Goal: Transaction & Acquisition: Purchase product/service

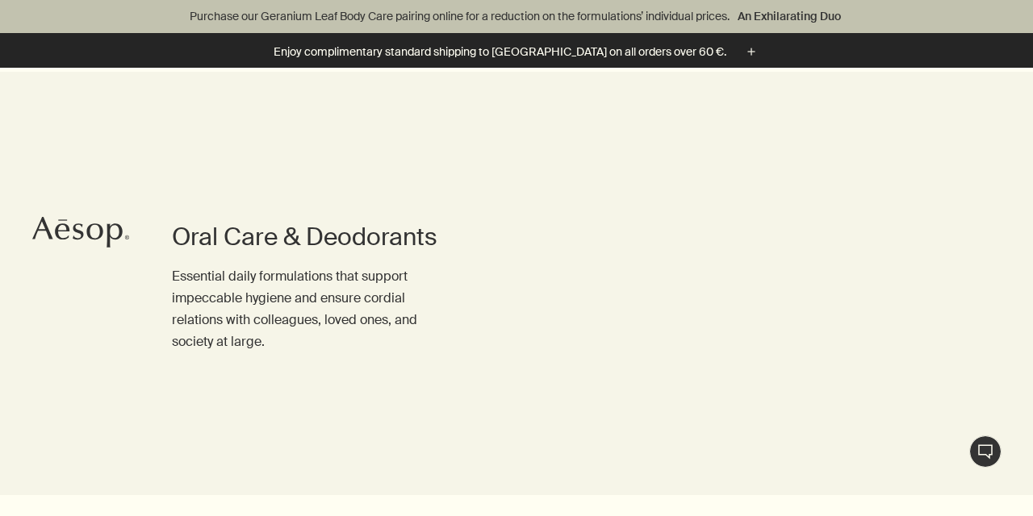
scroll to position [1307, 0]
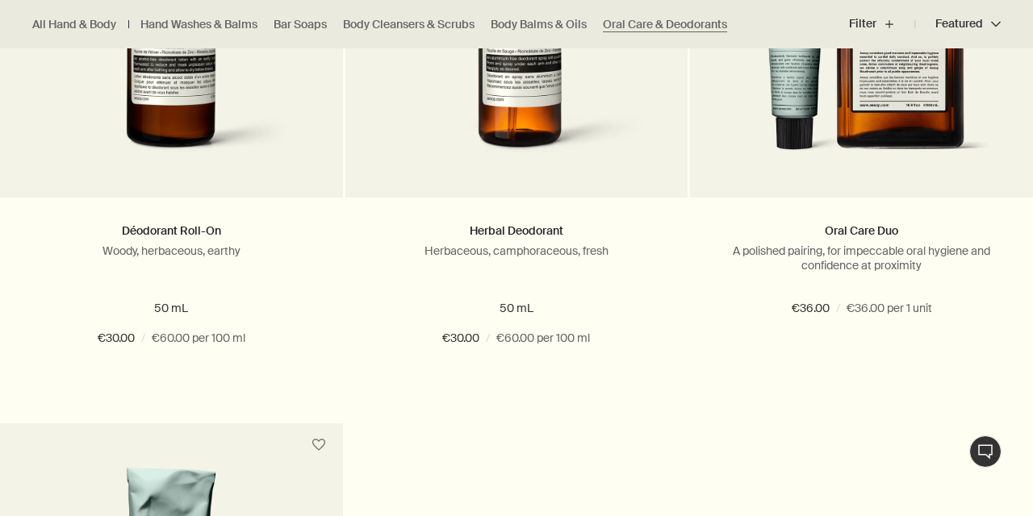
drag, startPoint x: 1027, startPoint y: 227, endPoint x: 1027, endPoint y: 76, distance: 150.9
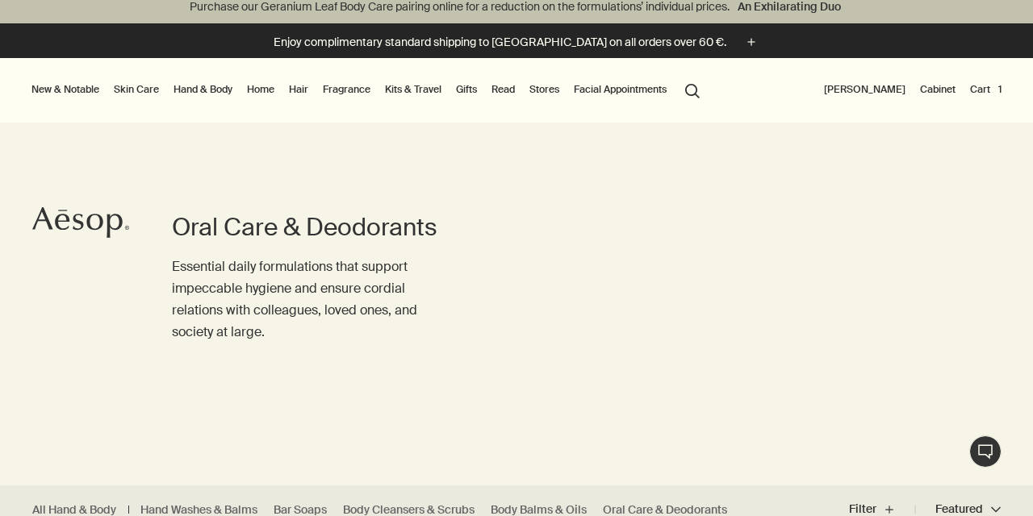
scroll to position [0, 0]
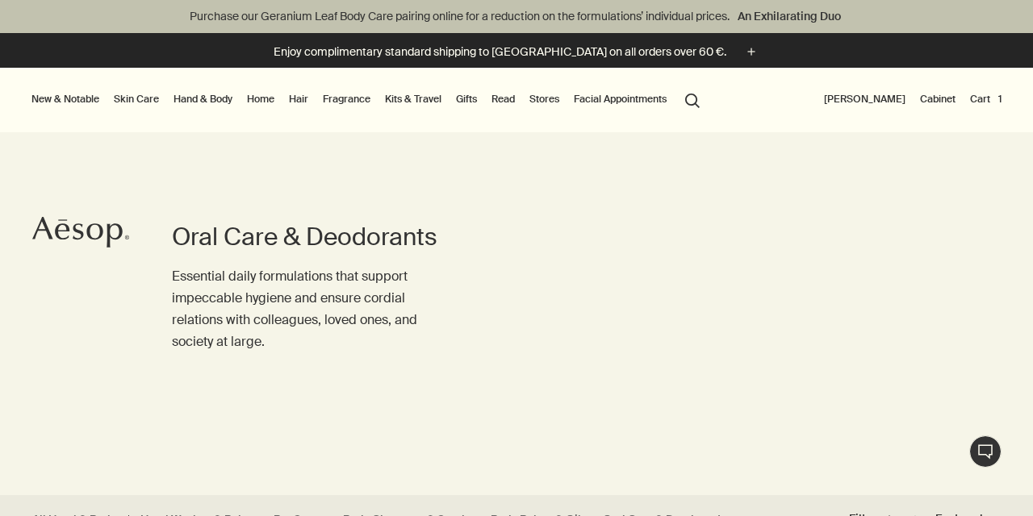
click at [984, 93] on button "Cart 1" at bounding box center [986, 99] width 38 height 19
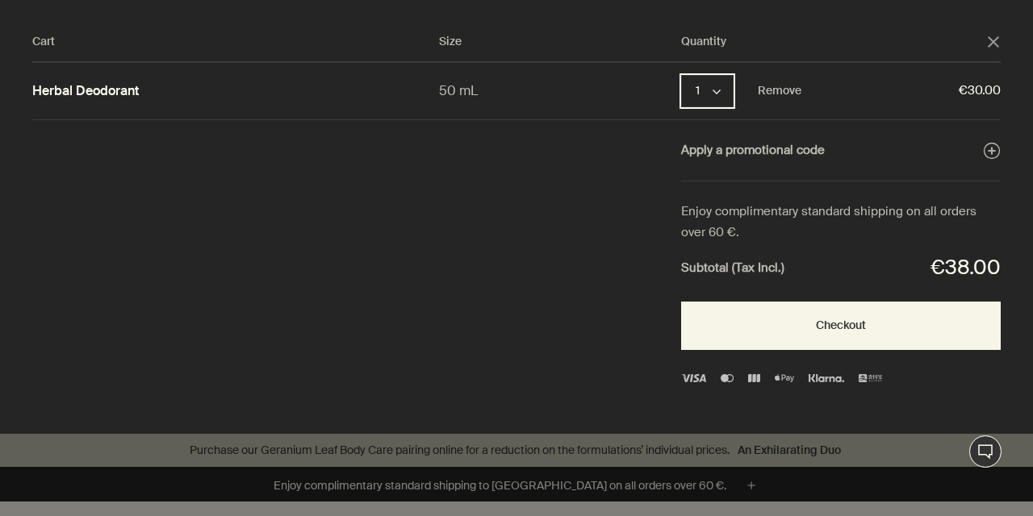
click at [729, 98] on button "1 chevron" at bounding box center [707, 91] width 52 height 32
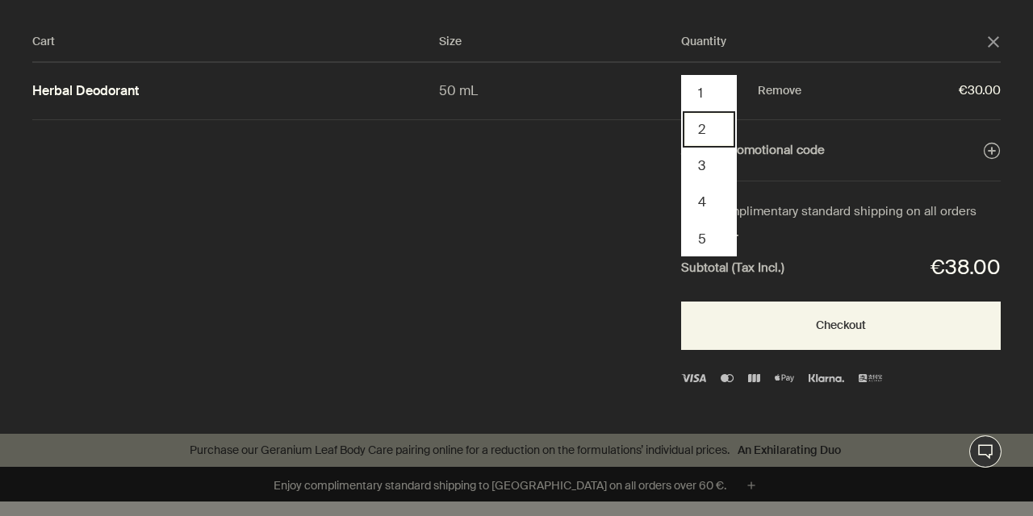
click at [707, 136] on button "2" at bounding box center [709, 129] width 52 height 36
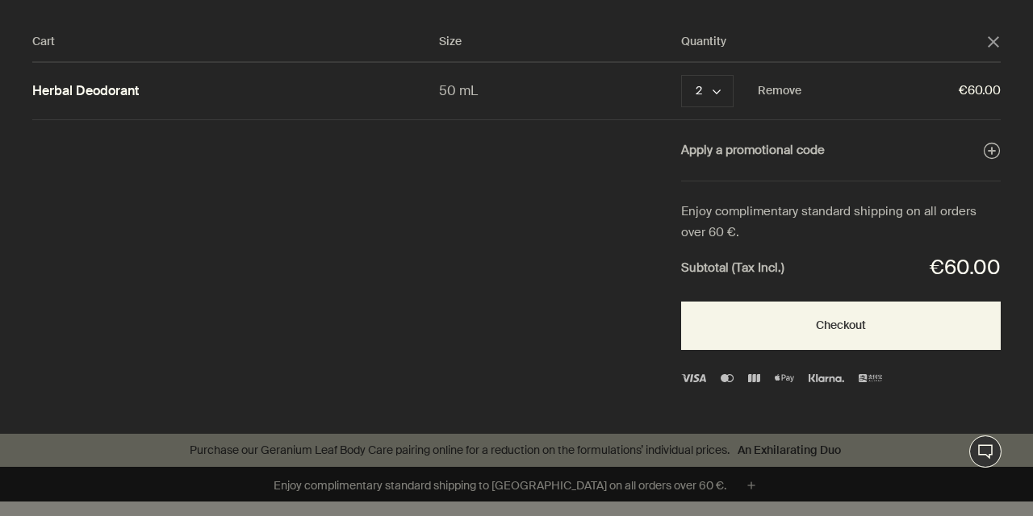
click at [993, 42] on polygon "Close" at bounding box center [993, 41] width 11 height 11
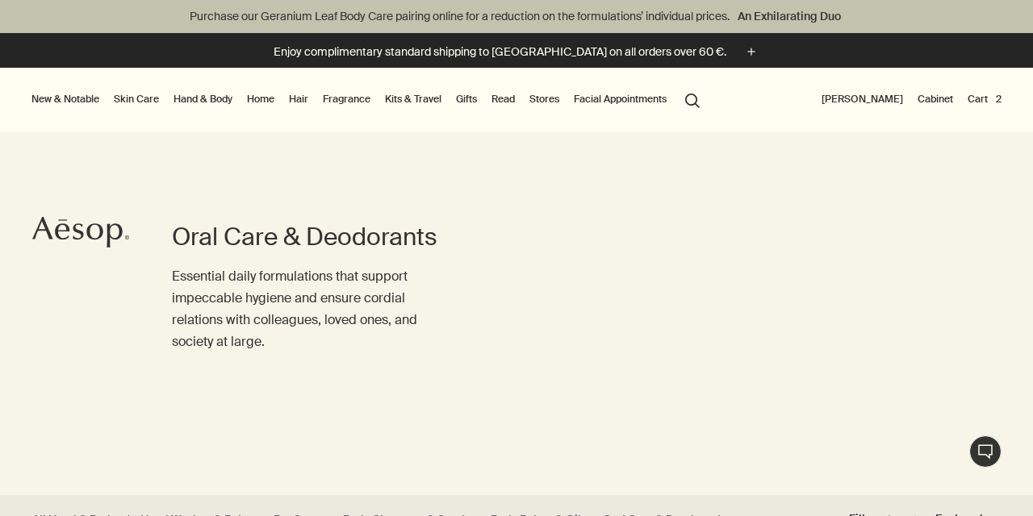
click at [144, 98] on link "Skin Care" at bounding box center [137, 99] width 52 height 19
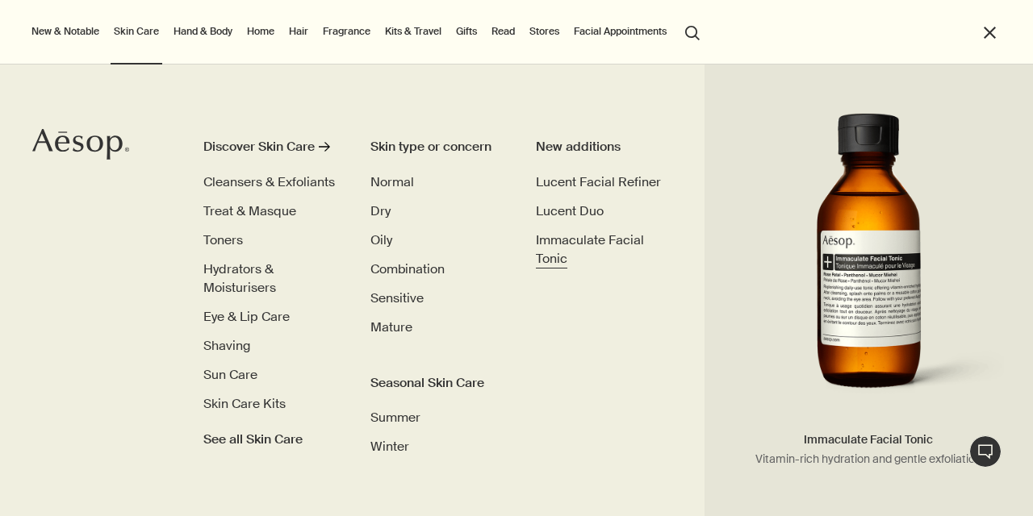
click at [561, 233] on span "Immaculate Facial Tonic" at bounding box center [590, 250] width 108 height 36
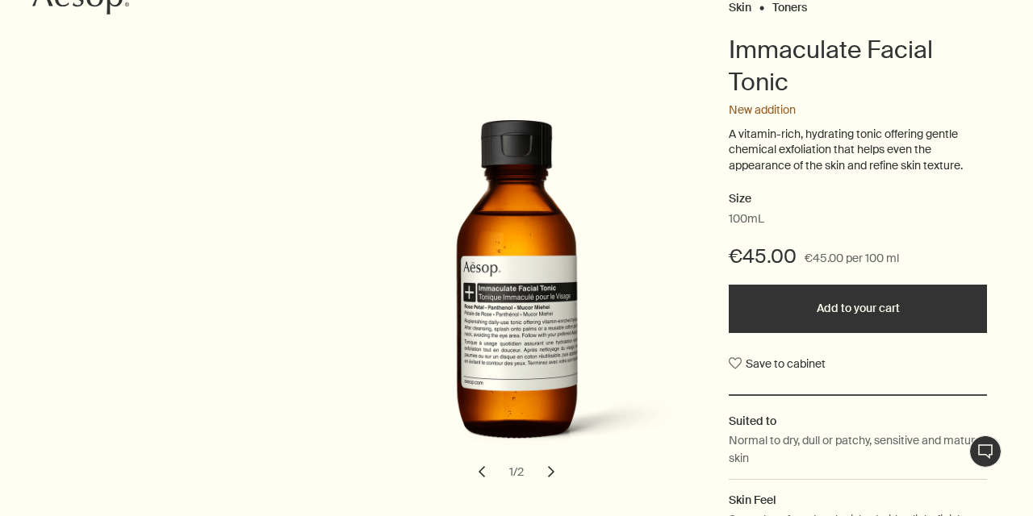
scroll to position [261, 0]
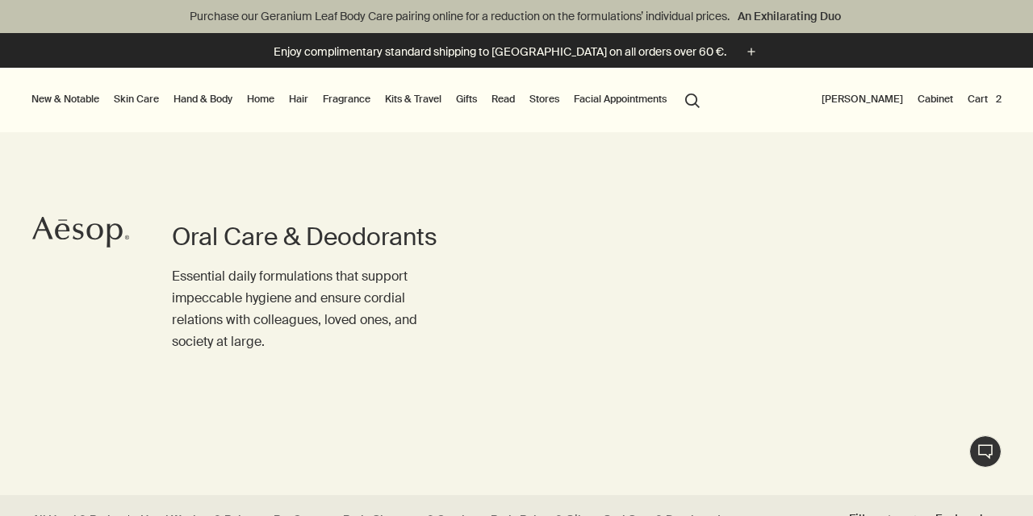
click at [186, 98] on link "Hand & Body" at bounding box center [202, 99] width 65 height 19
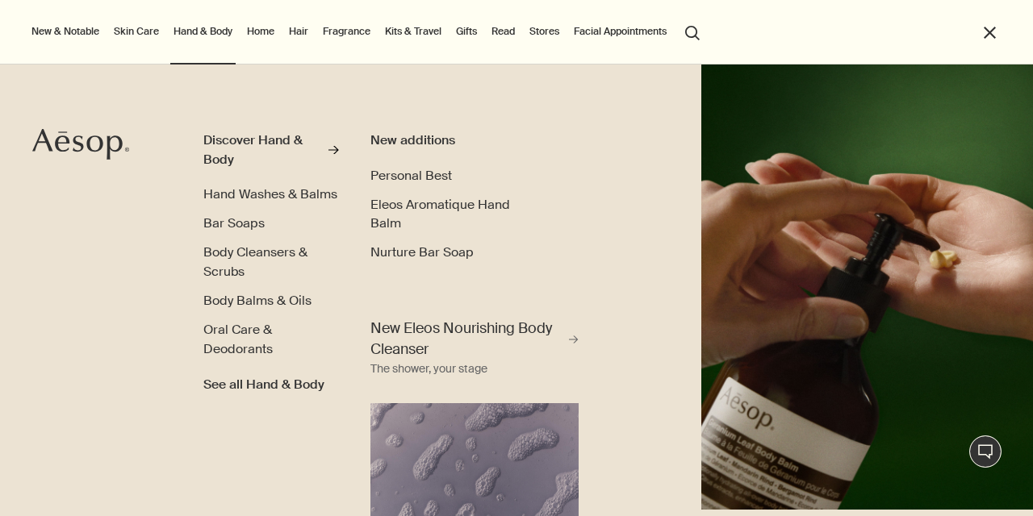
scroll to position [10, 0]
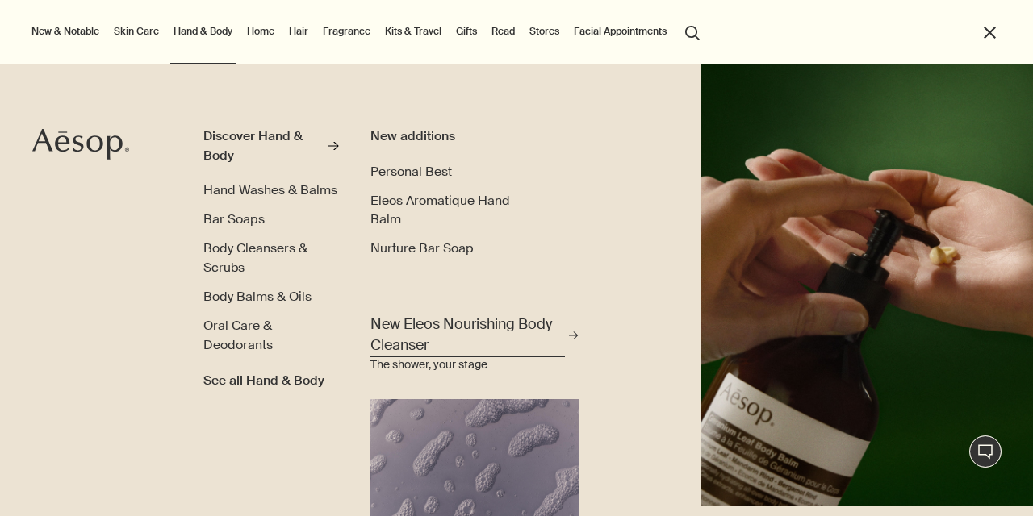
click at [401, 324] on span "New Eleos Nourishing Body Cleanser" at bounding box center [467, 335] width 195 height 40
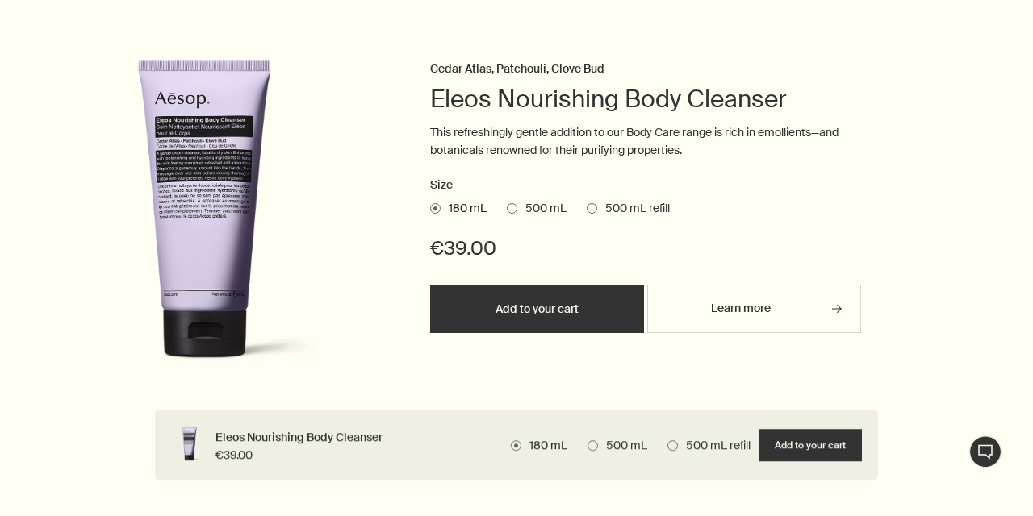
scroll to position [610, 0]
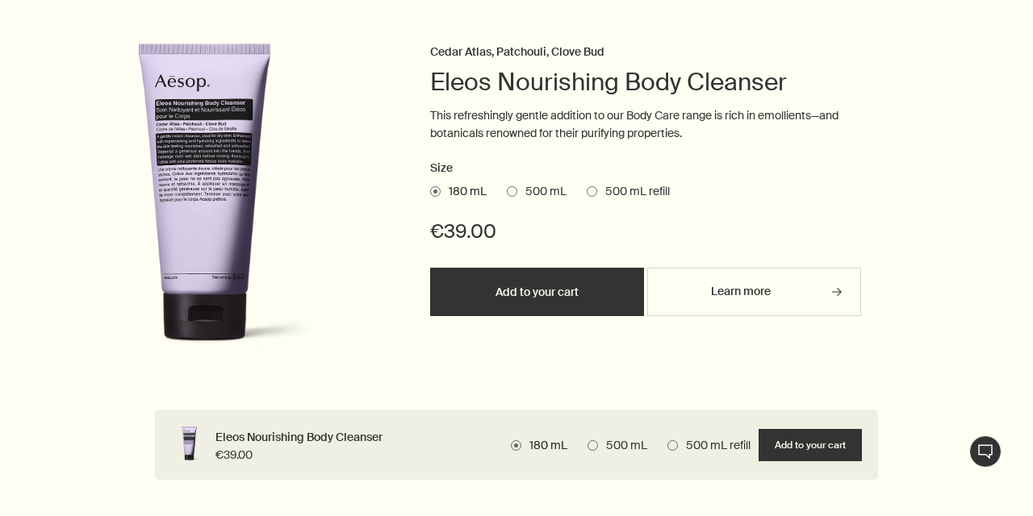
click at [515, 192] on span at bounding box center [512, 191] width 10 height 10
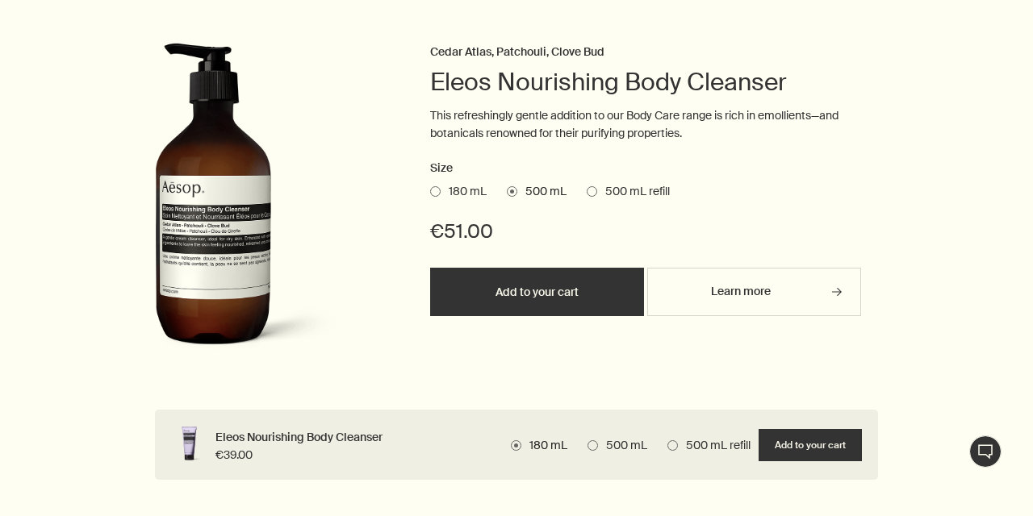
click at [433, 194] on span at bounding box center [435, 191] width 10 height 10
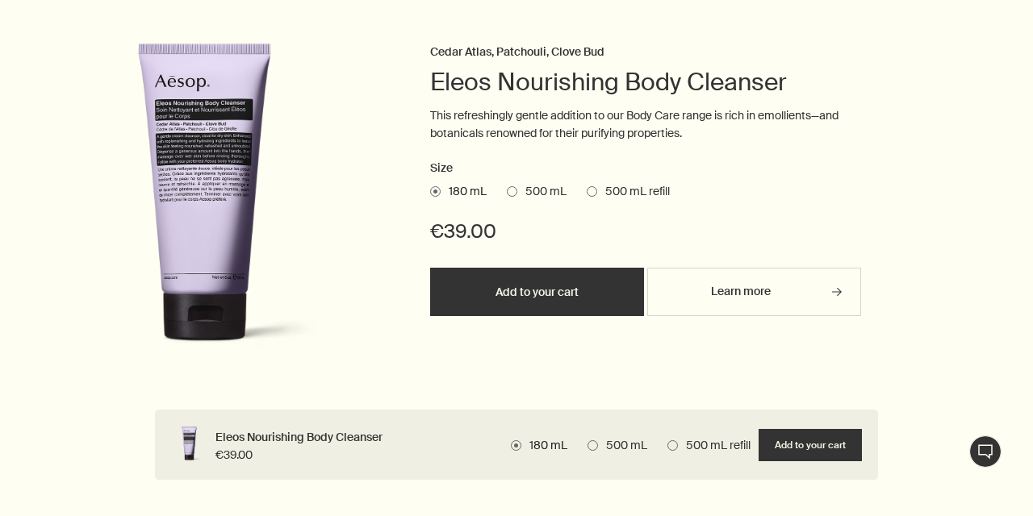
click at [593, 194] on span at bounding box center [592, 191] width 10 height 10
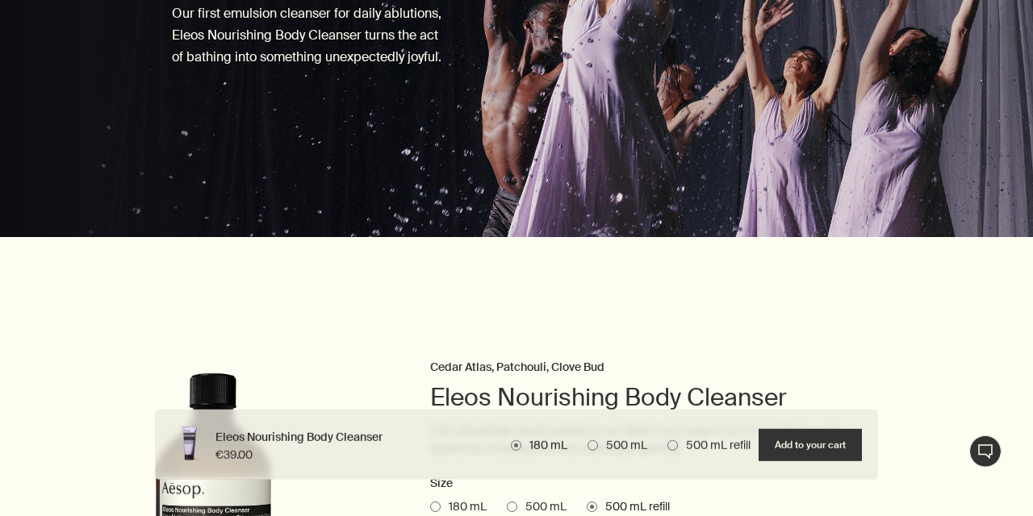
scroll to position [0, 0]
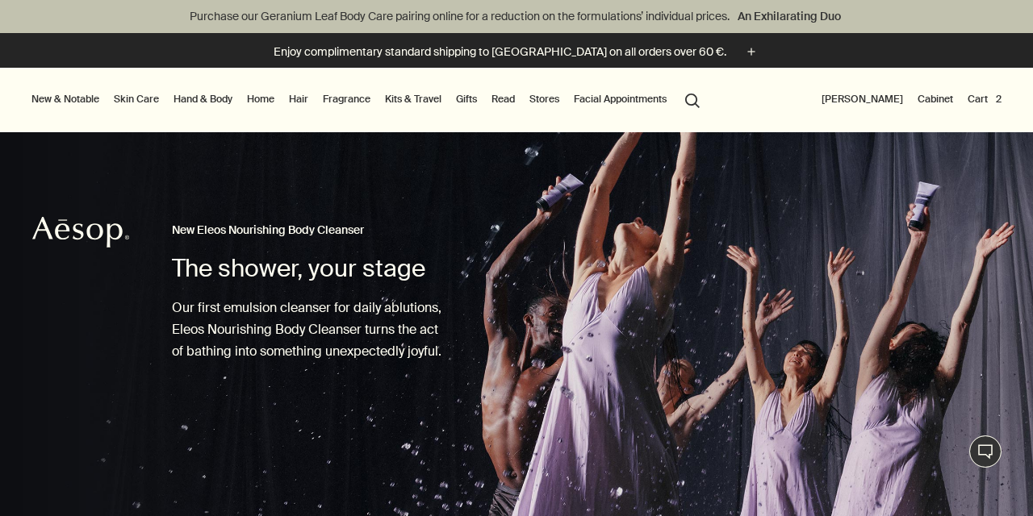
click at [199, 96] on link "Hand & Body" at bounding box center [202, 99] width 65 height 19
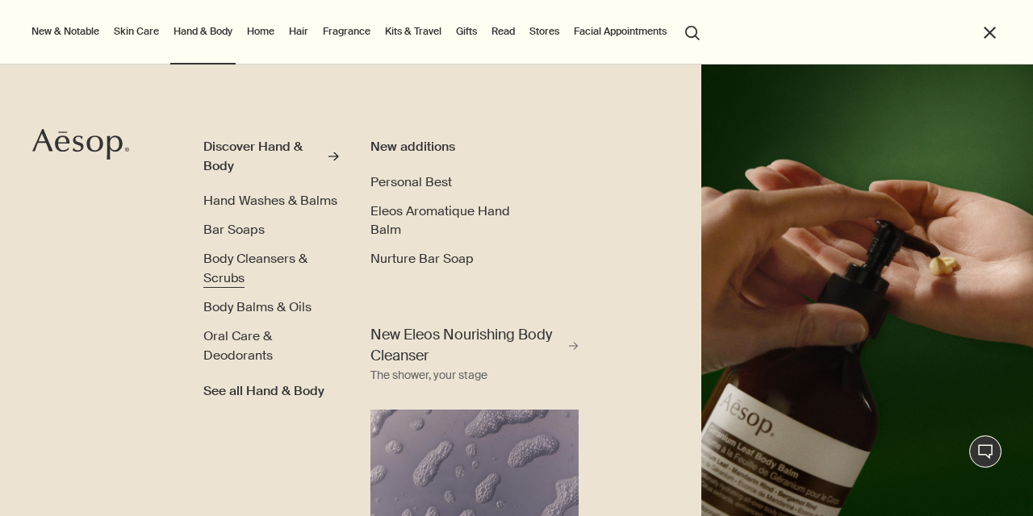
click at [232, 272] on span "Body Cleansers & Scrubs" at bounding box center [255, 268] width 104 height 36
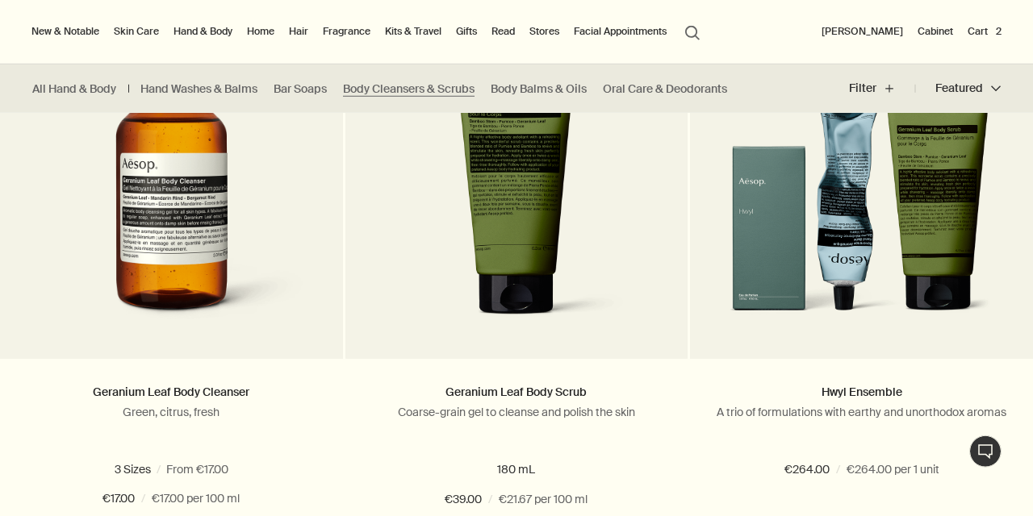
scroll to position [531, 0]
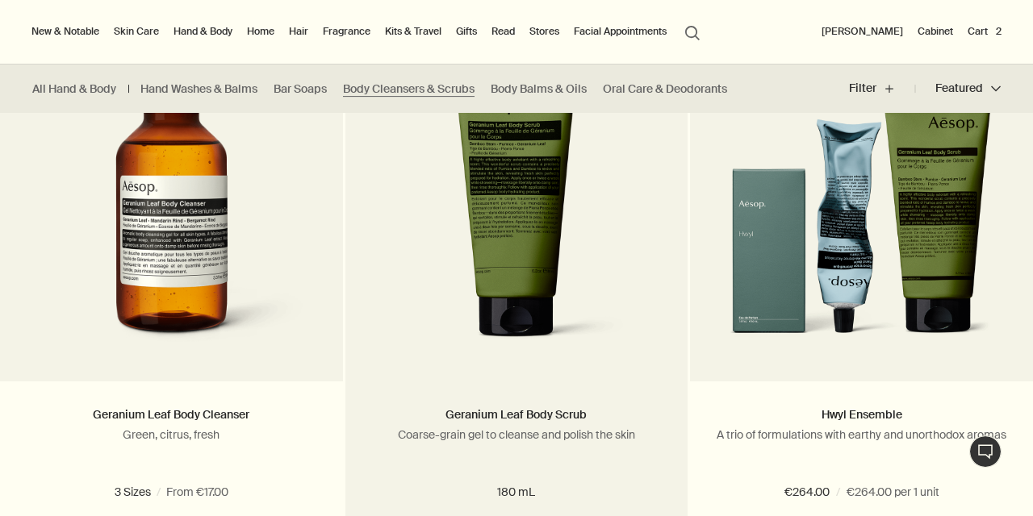
click at [541, 224] on img at bounding box center [517, 208] width 252 height 299
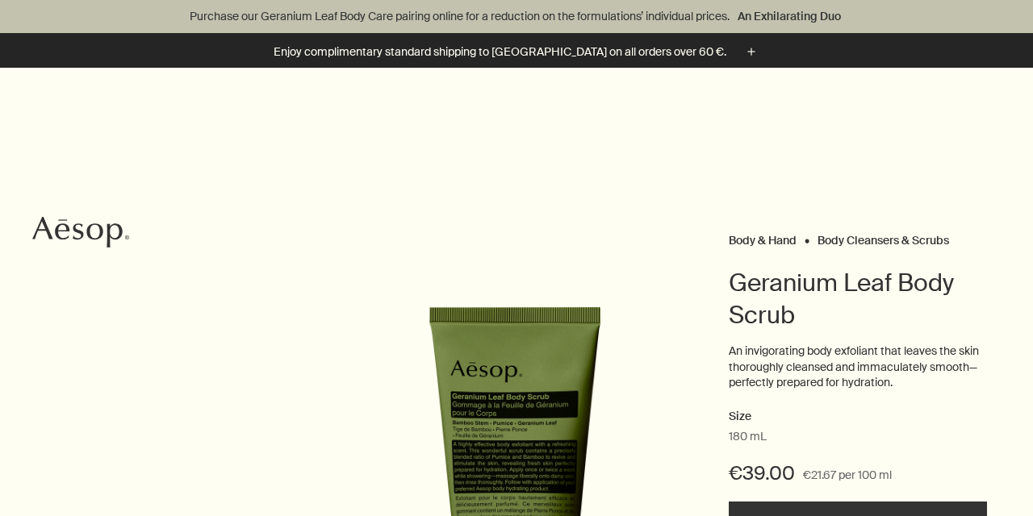
scroll to position [261, 0]
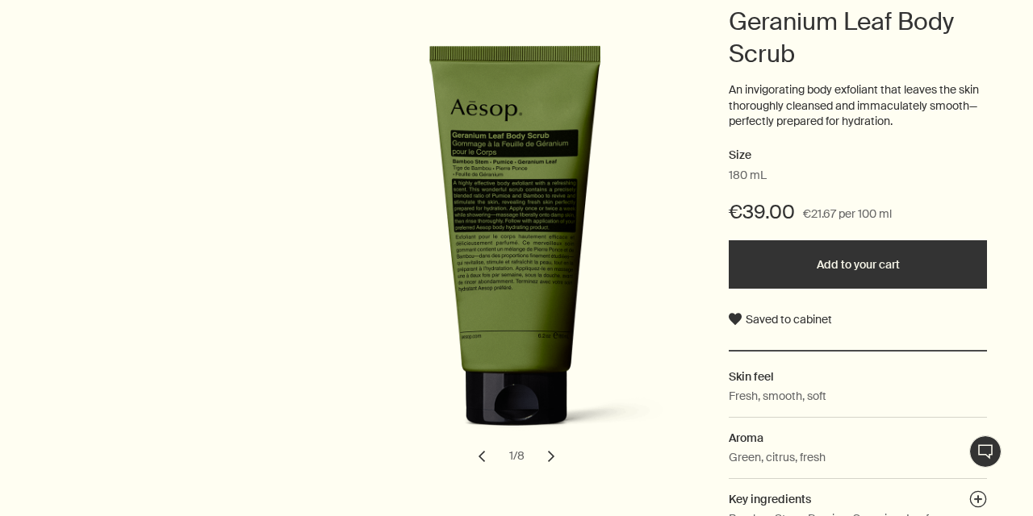
click at [842, 269] on button "Add to your cart" at bounding box center [858, 264] width 258 height 48
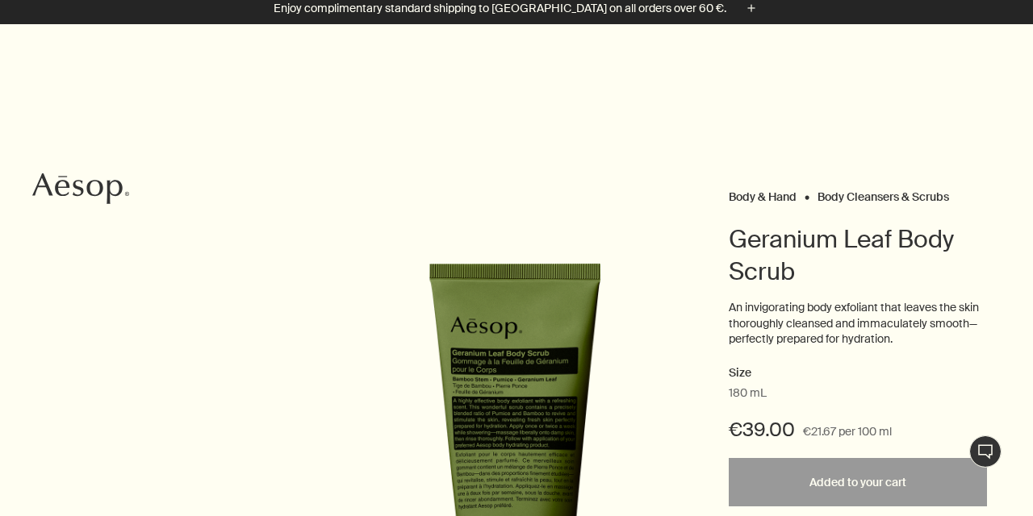
scroll to position [0, 0]
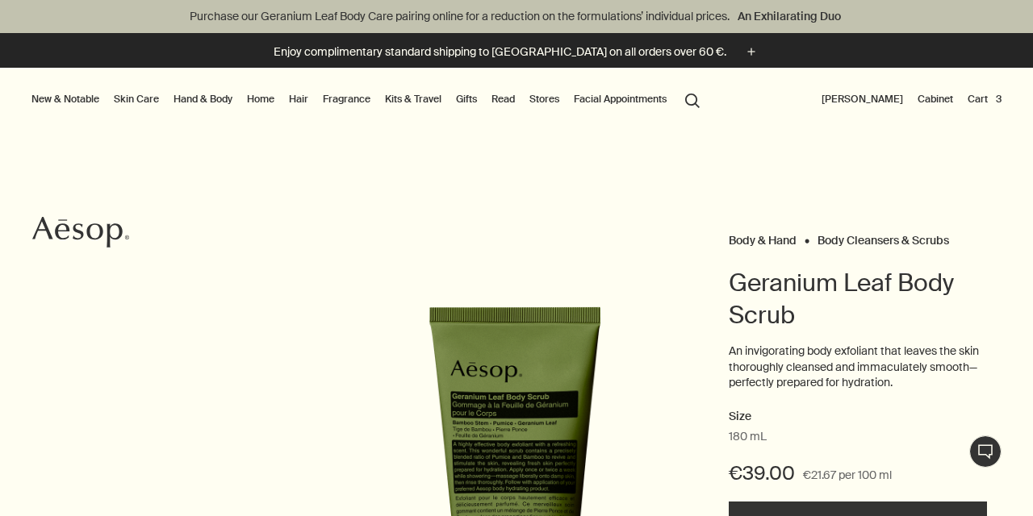
click at [989, 96] on button "Cart 3" at bounding box center [984, 99] width 40 height 19
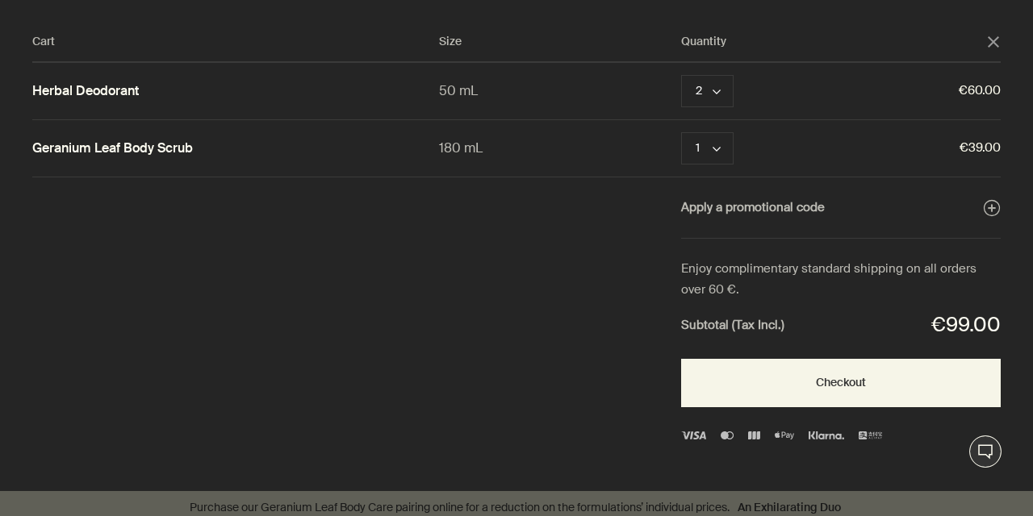
click at [995, 42] on icon "close" at bounding box center [993, 41] width 11 height 11
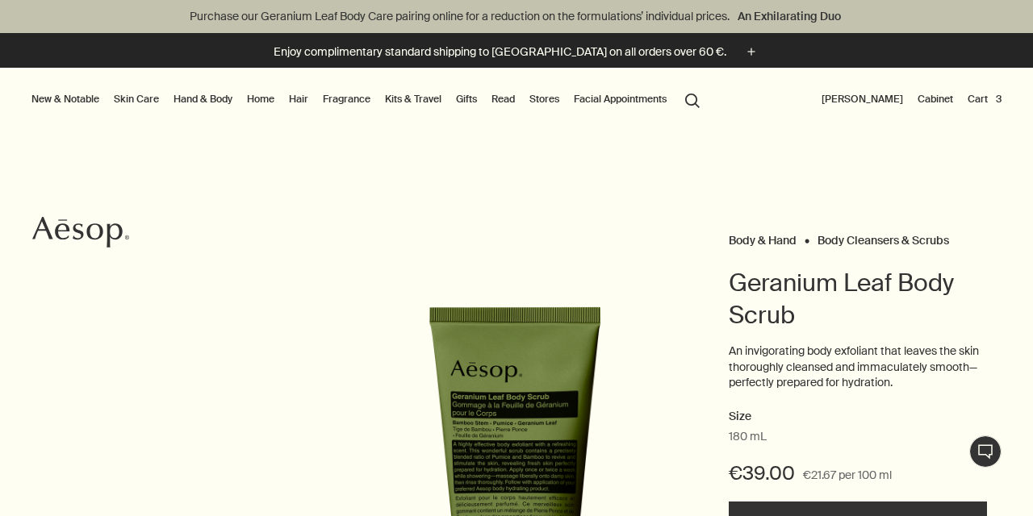
click at [132, 97] on link "Skin Care" at bounding box center [137, 99] width 52 height 19
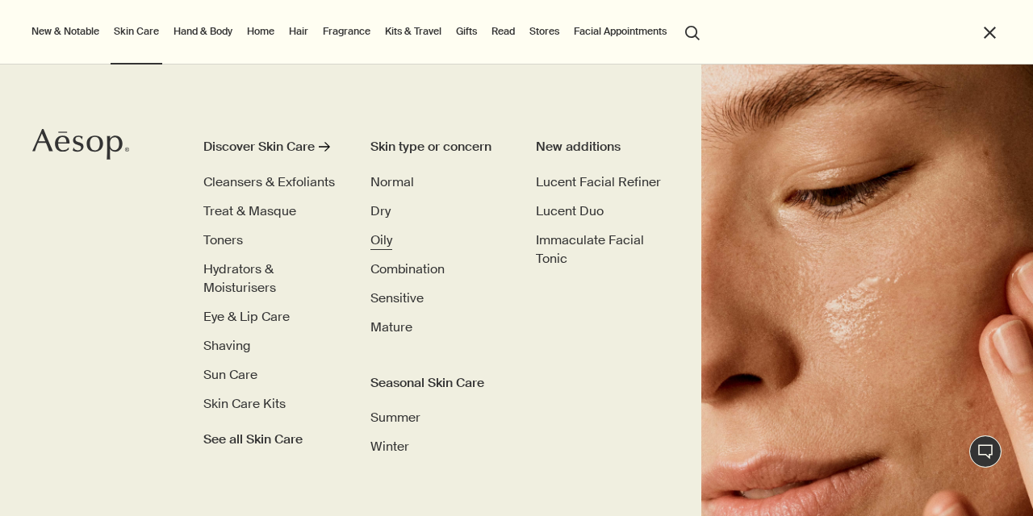
click at [374, 242] on span "Oily" at bounding box center [381, 240] width 22 height 17
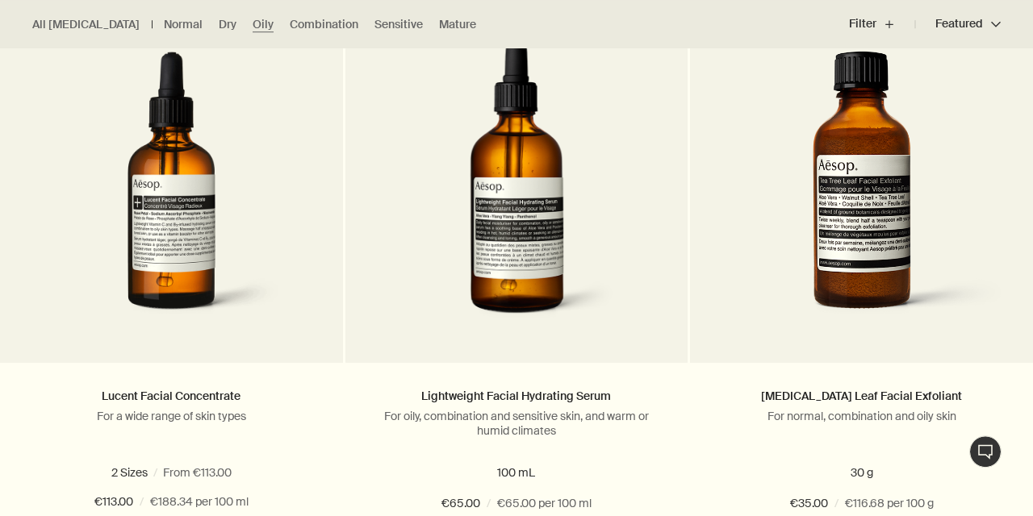
scroll to position [2963, 0]
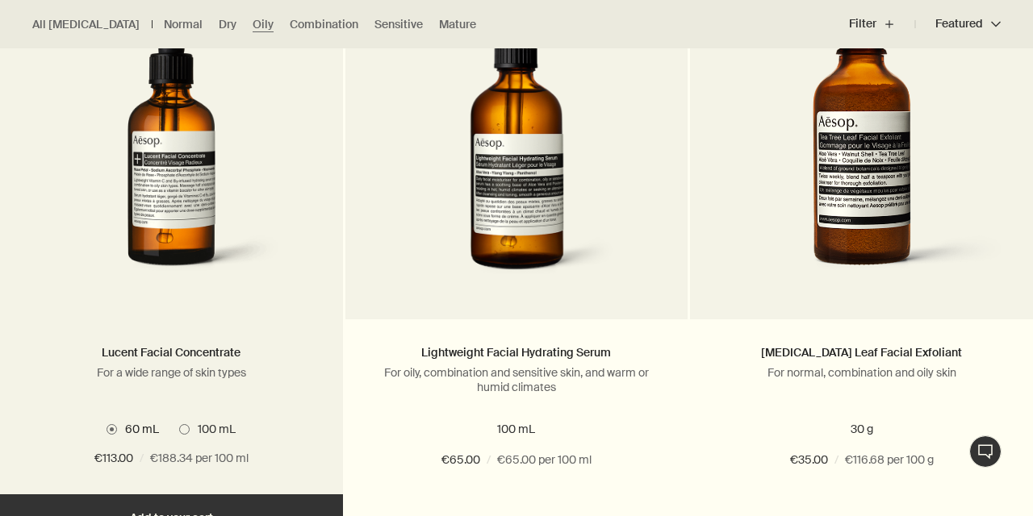
click at [185, 429] on span at bounding box center [184, 429] width 10 height 10
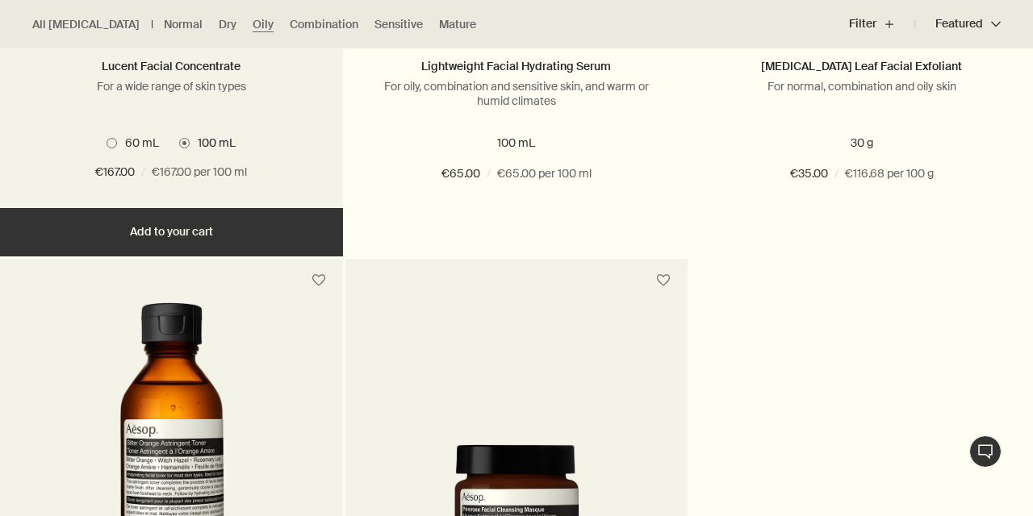
scroll to position [2951, 0]
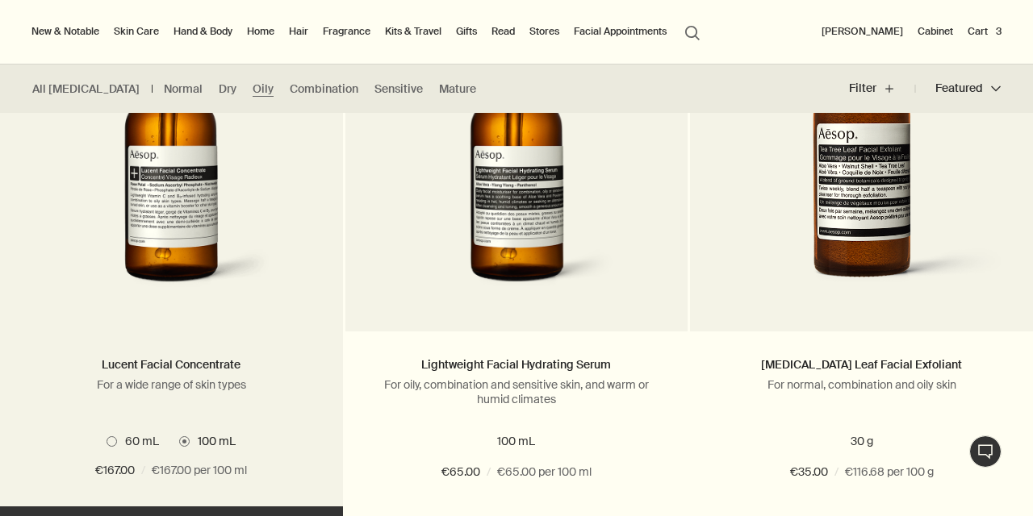
click at [164, 203] on img at bounding box center [172, 158] width 294 height 299
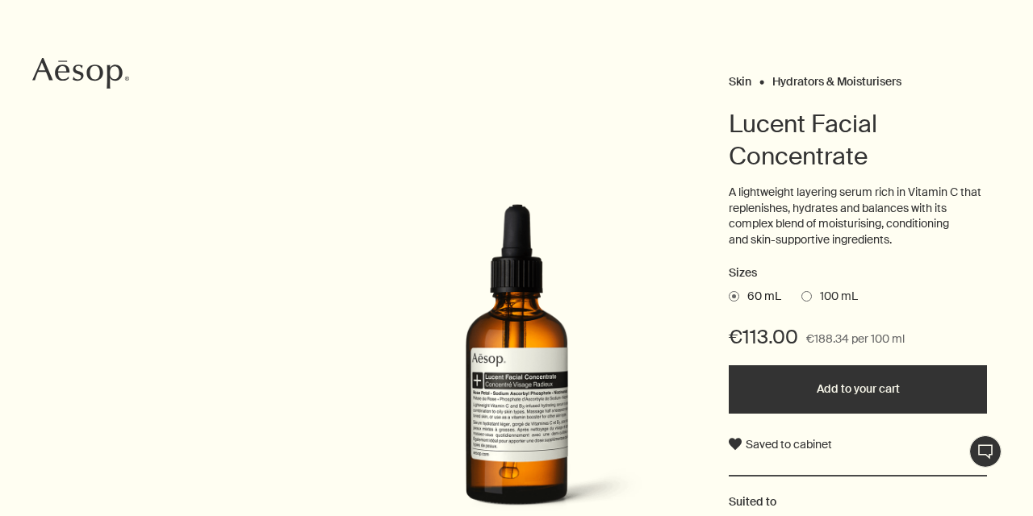
scroll to position [174, 0]
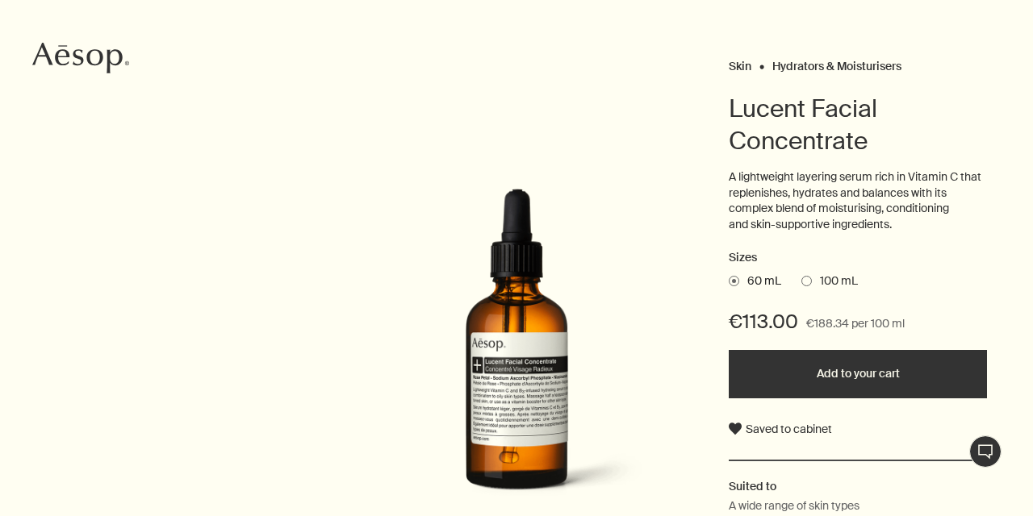
click at [807, 285] on span at bounding box center [806, 281] width 10 height 10
click at [801, 284] on input "100 mL" at bounding box center [801, 279] width 0 height 10
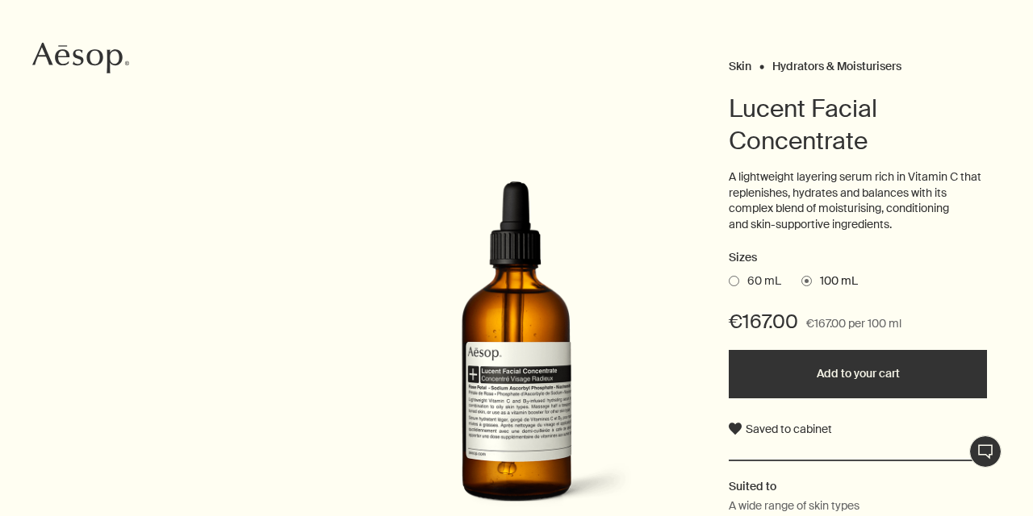
click at [738, 282] on span at bounding box center [734, 281] width 10 height 10
click at [729, 282] on input "60 mL" at bounding box center [729, 279] width 0 height 10
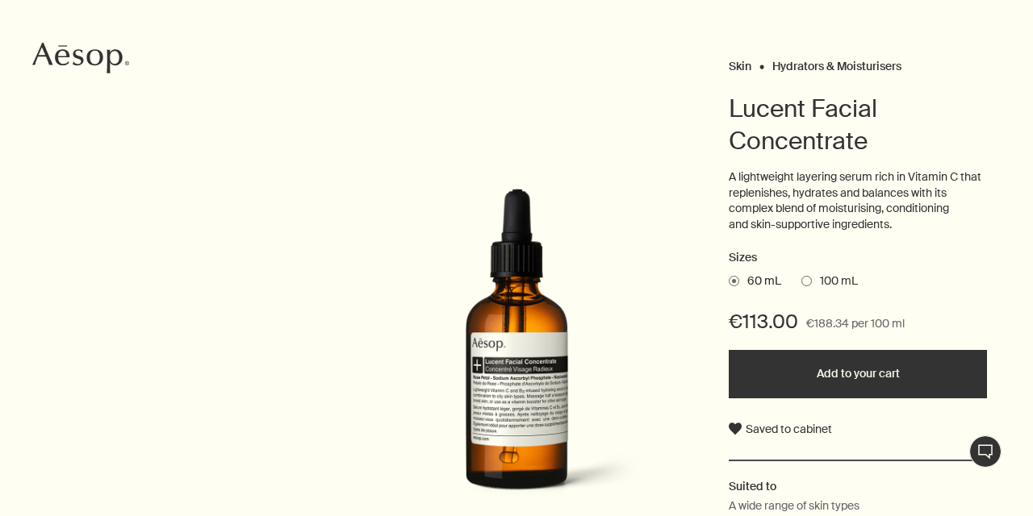
click at [805, 283] on span at bounding box center [806, 281] width 10 height 10
click at [801, 283] on input "100 mL" at bounding box center [801, 279] width 0 height 10
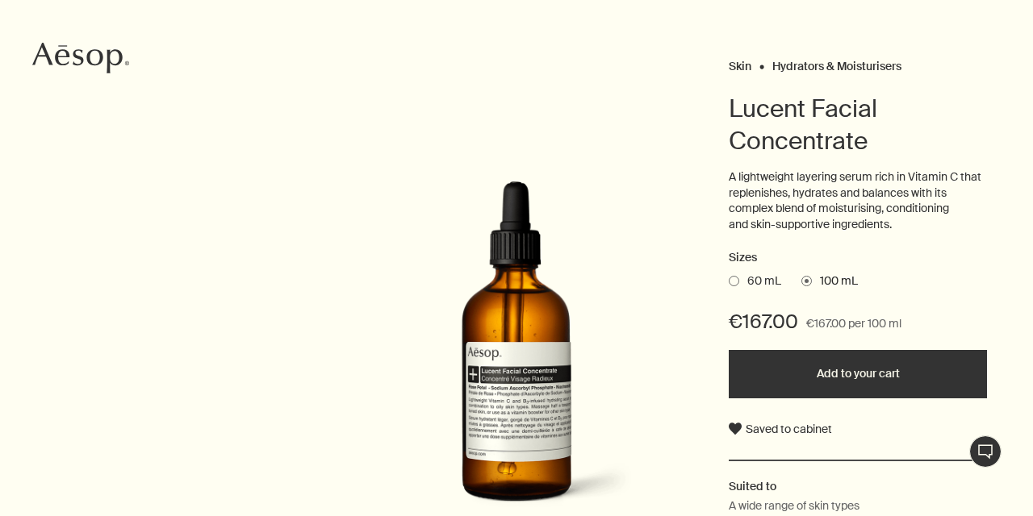
click at [801, 371] on button "Add to your cart" at bounding box center [858, 374] width 258 height 48
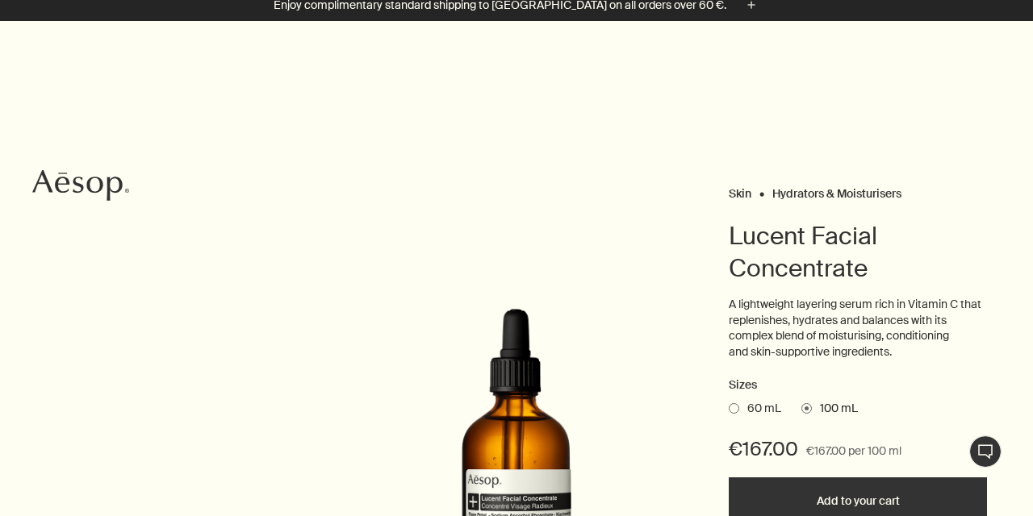
scroll to position [0, 0]
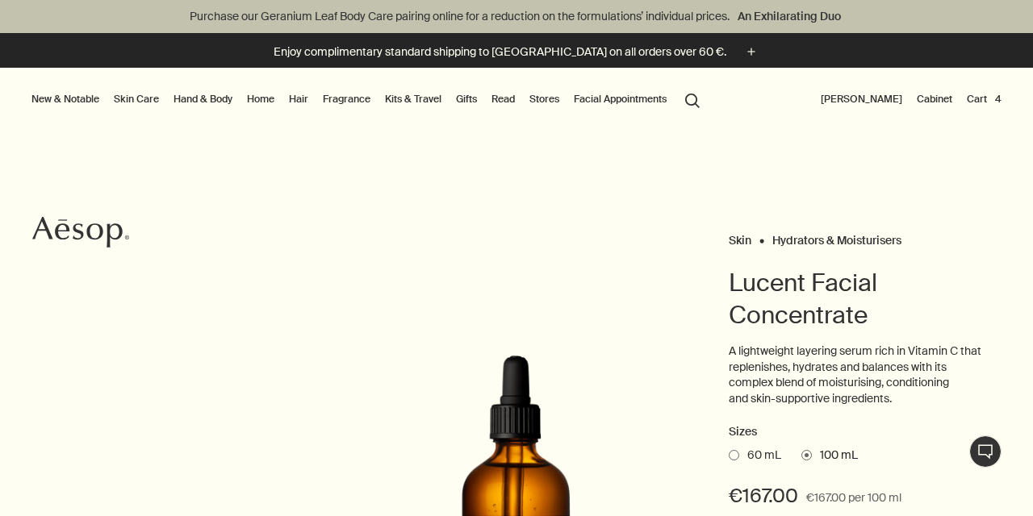
click at [984, 95] on button "Cart 4" at bounding box center [984, 99] width 41 height 19
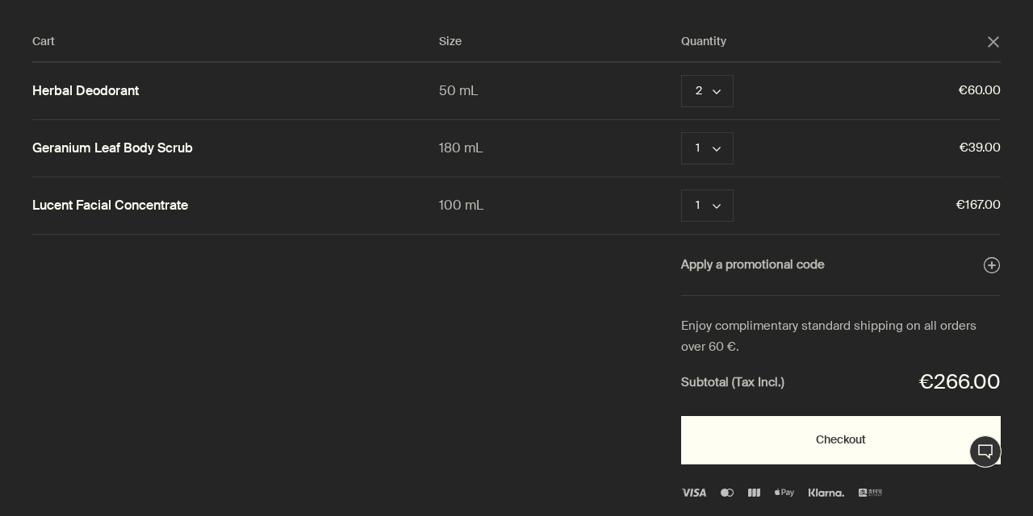
click at [838, 445] on button "Checkout" at bounding box center [841, 440] width 320 height 48
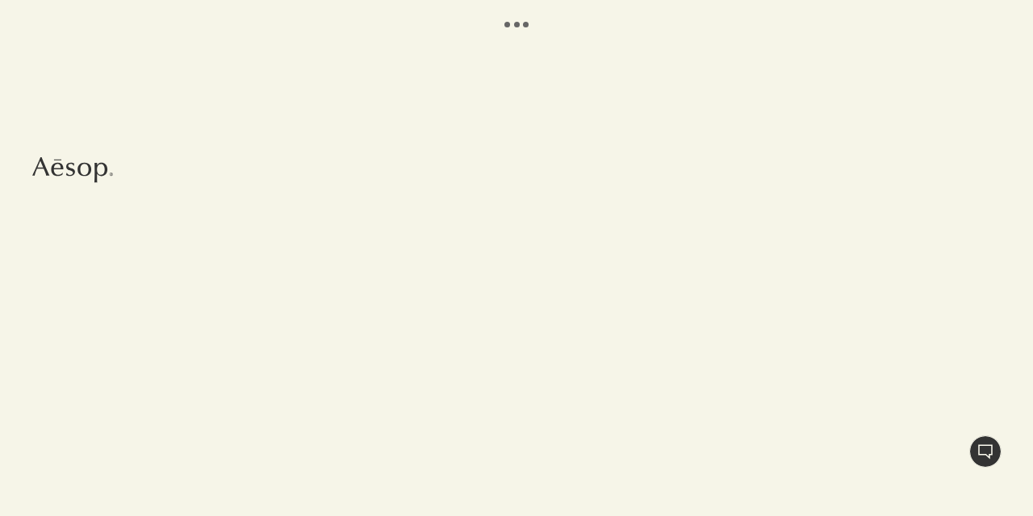
select select "PT"
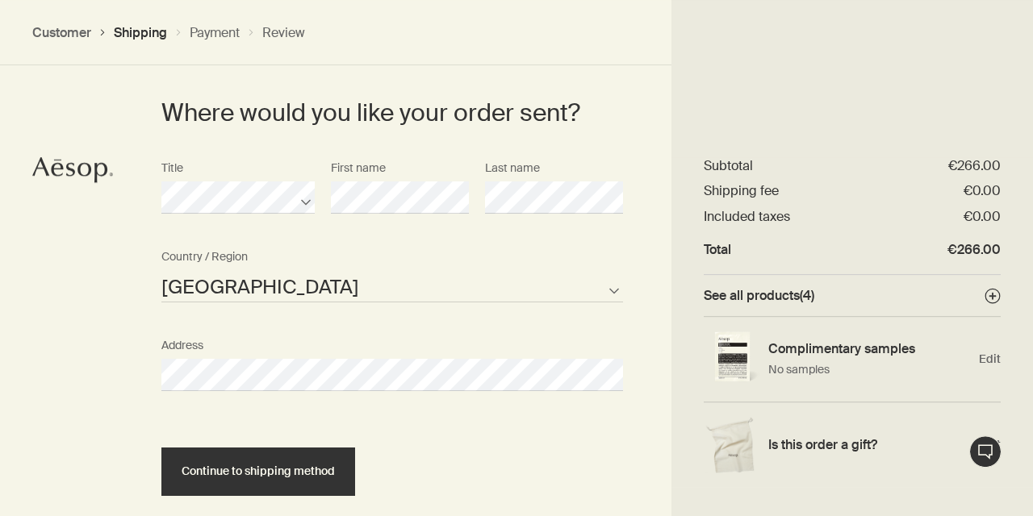
scroll to position [449, 0]
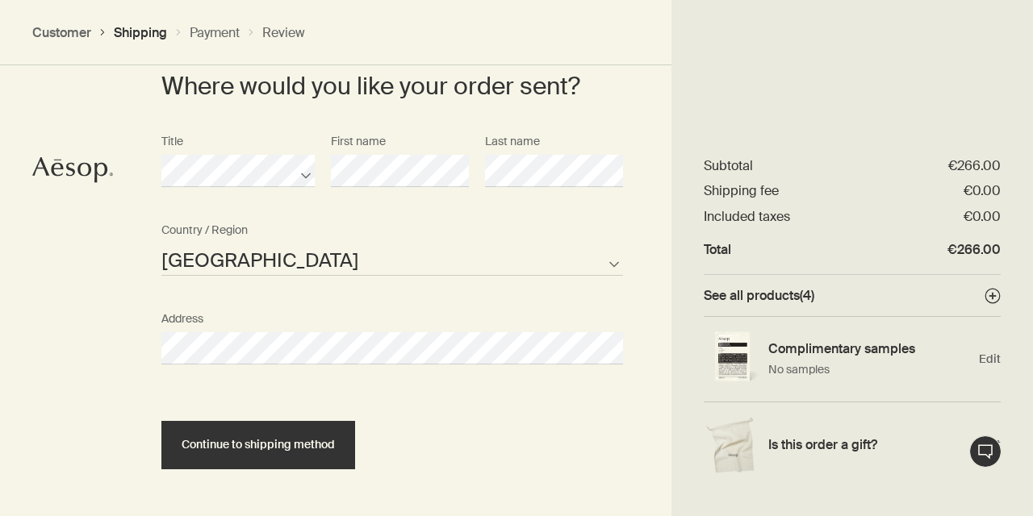
select select "PT"
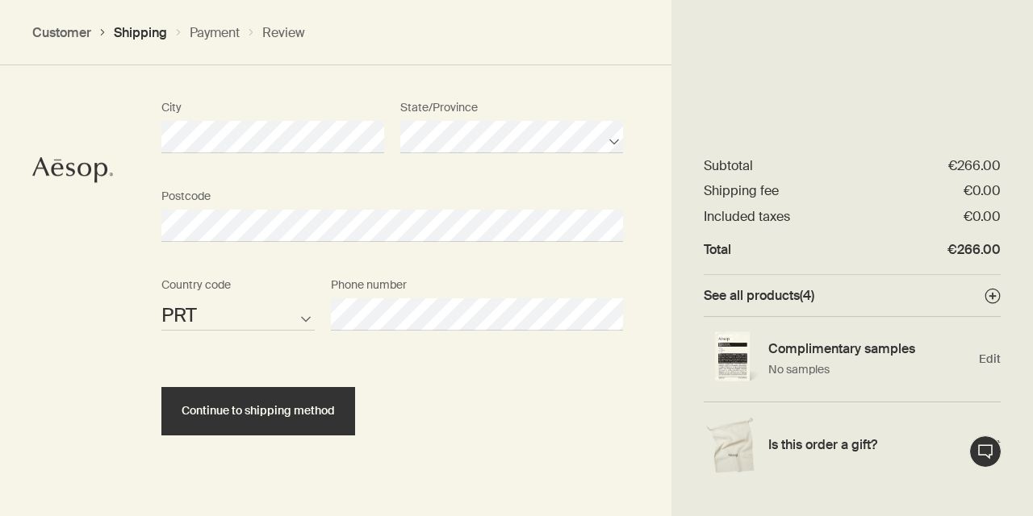
scroll to position [864, 0]
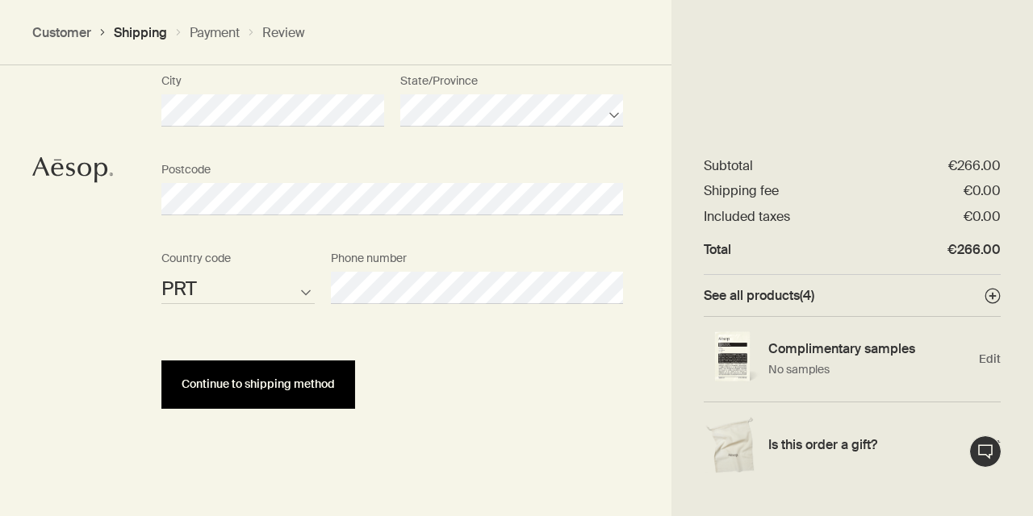
click at [257, 383] on span "Continue to shipping method" at bounding box center [258, 384] width 153 height 12
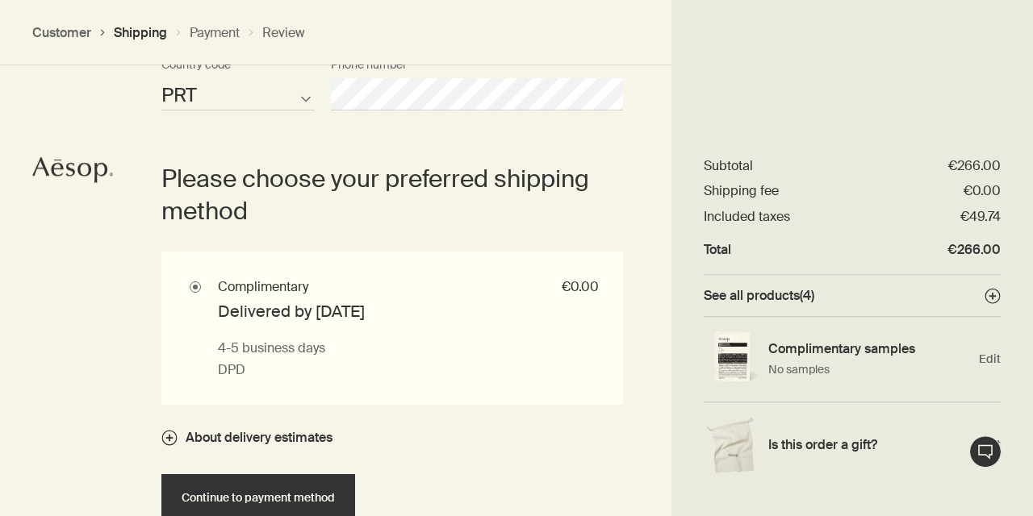
scroll to position [1151, 0]
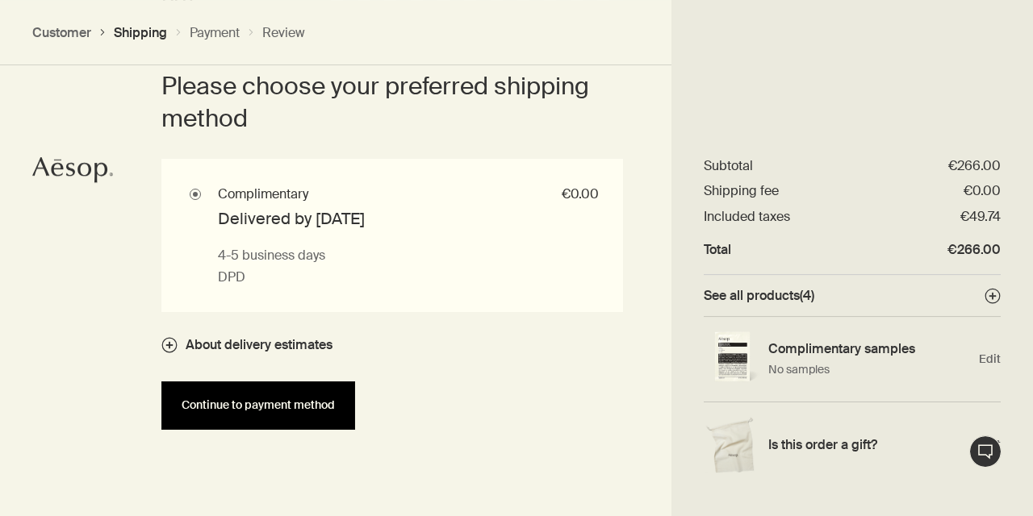
click at [268, 403] on span "Continue to payment method" at bounding box center [258, 405] width 153 height 12
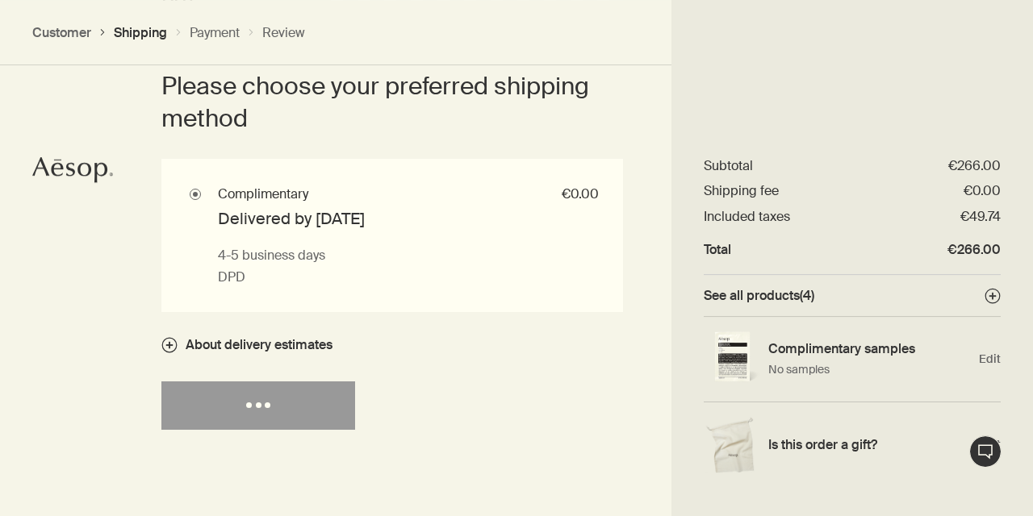
select select "PT"
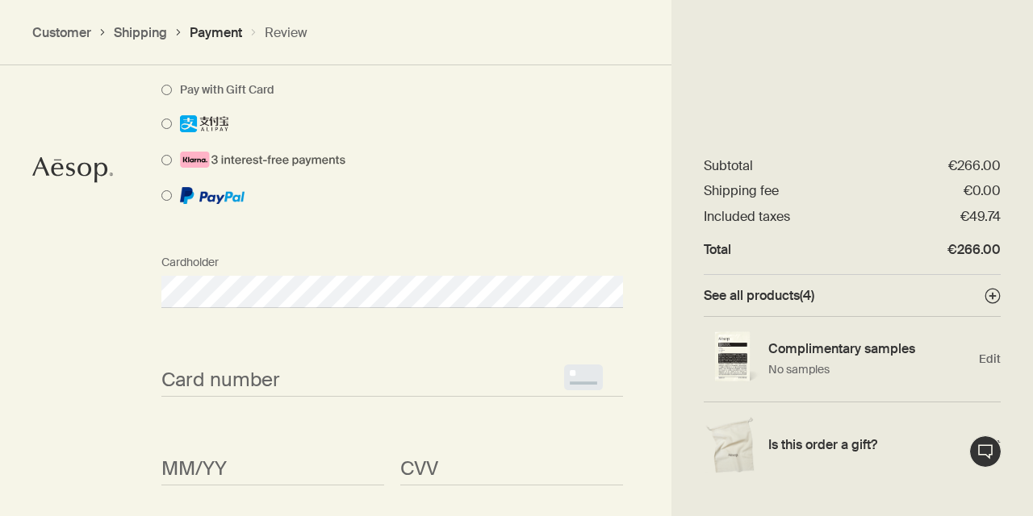
scroll to position [1273, 0]
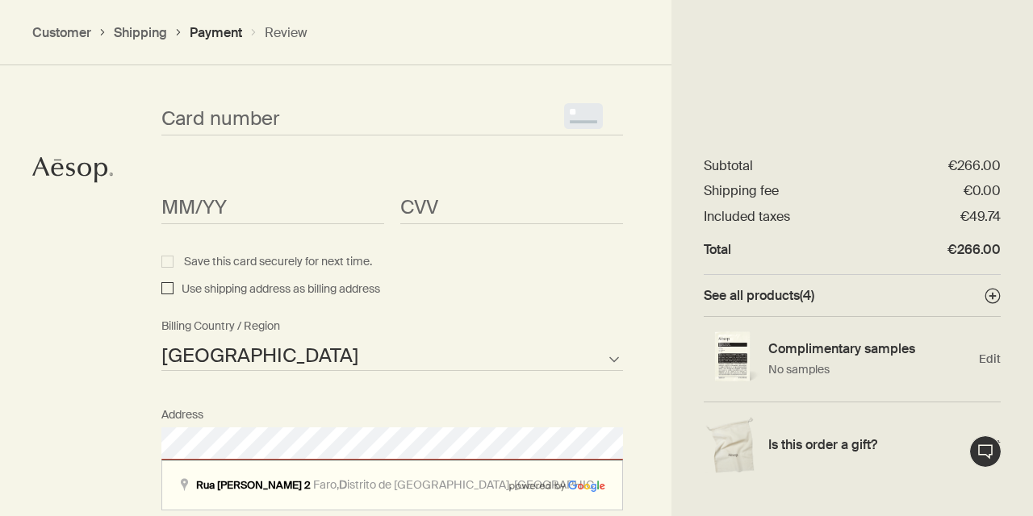
click at [165, 285] on input "Use shipping address as billing address" at bounding box center [167, 289] width 12 height 19
checkbox input "true"
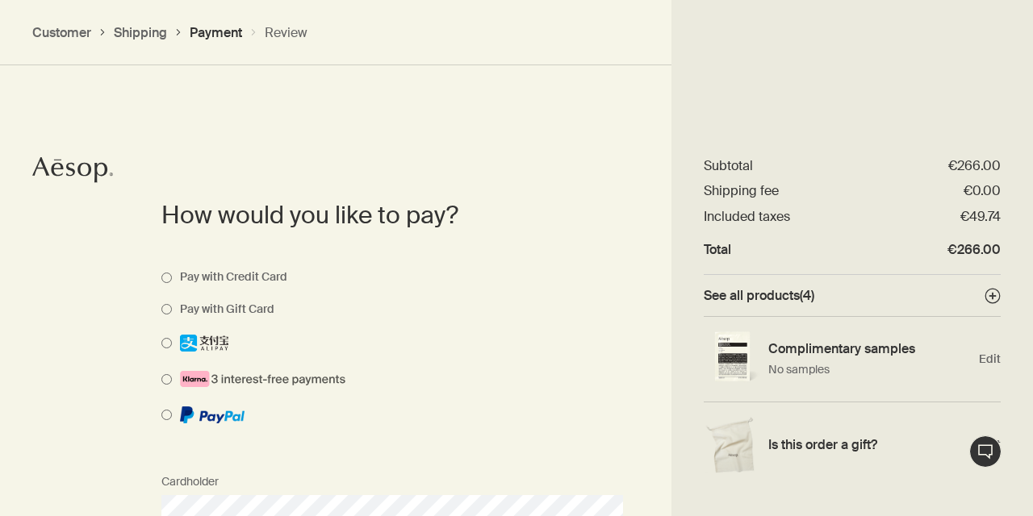
scroll to position [1291, 0]
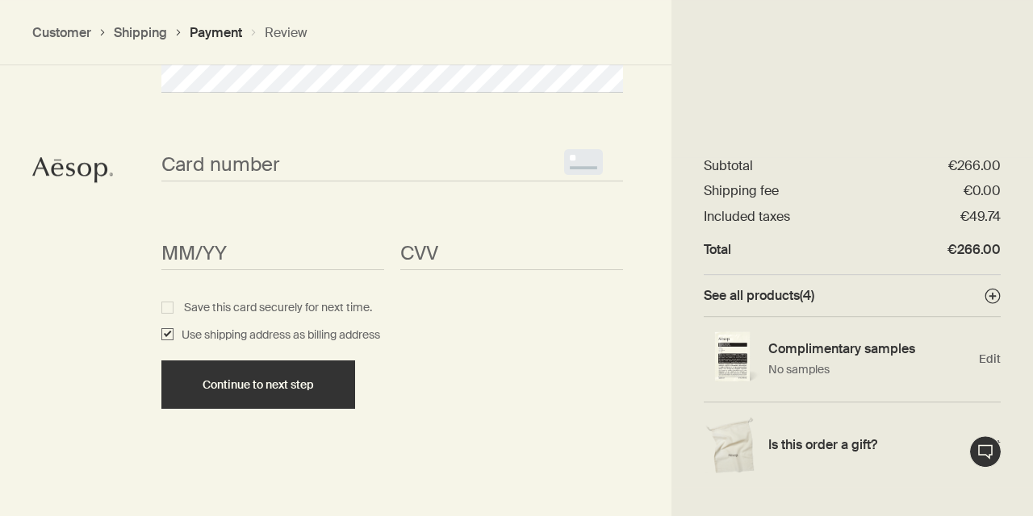
select select "PT"
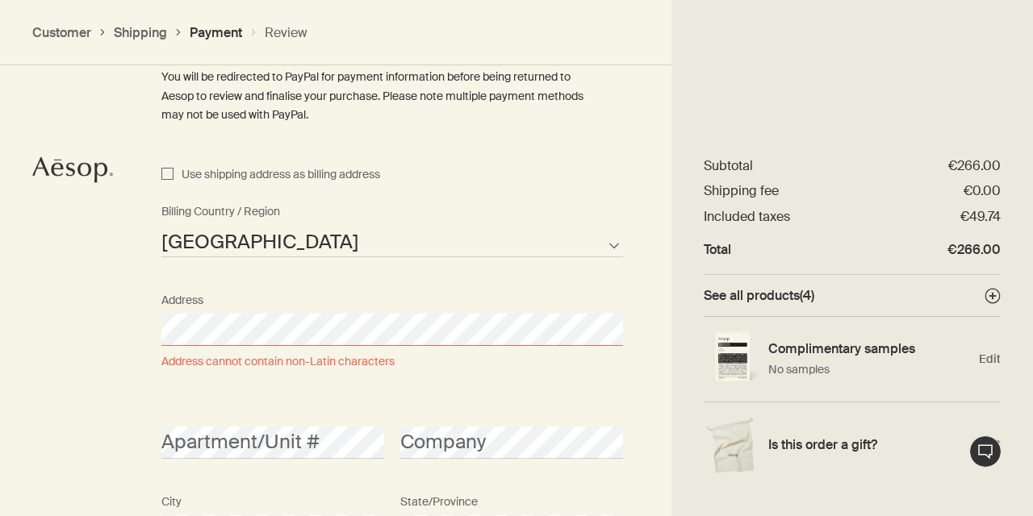
scroll to position [1117, 0]
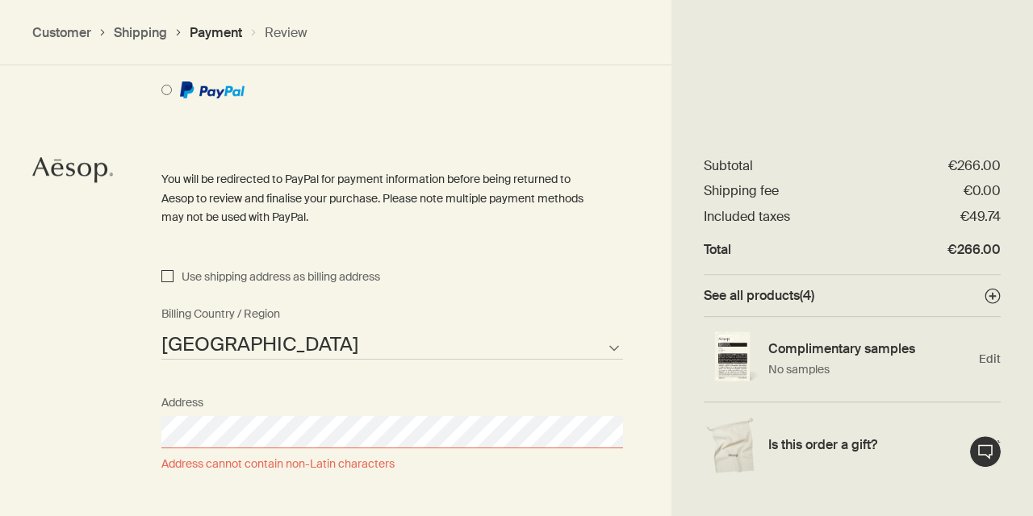
click at [169, 273] on input "Use shipping address as billing address" at bounding box center [167, 277] width 12 height 19
checkbox input "true"
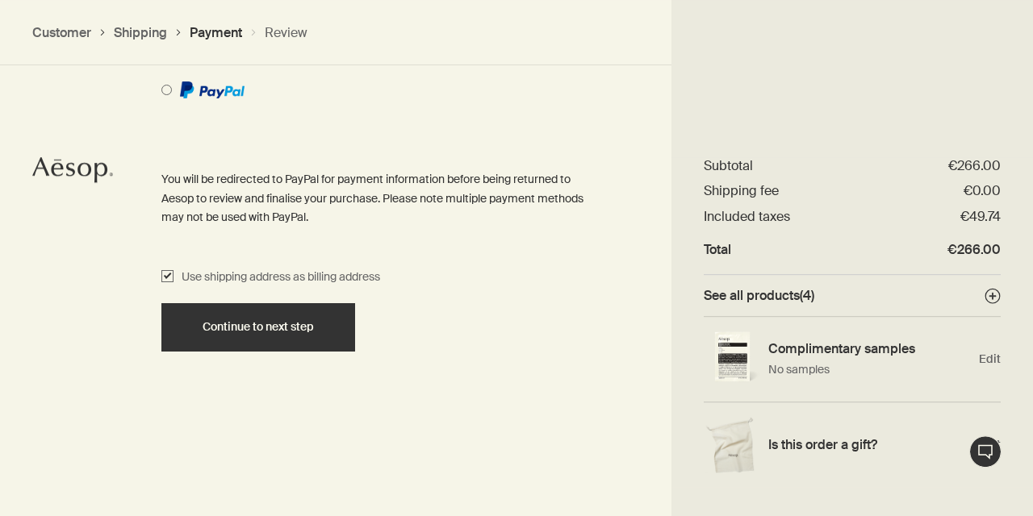
scroll to position [1030, 0]
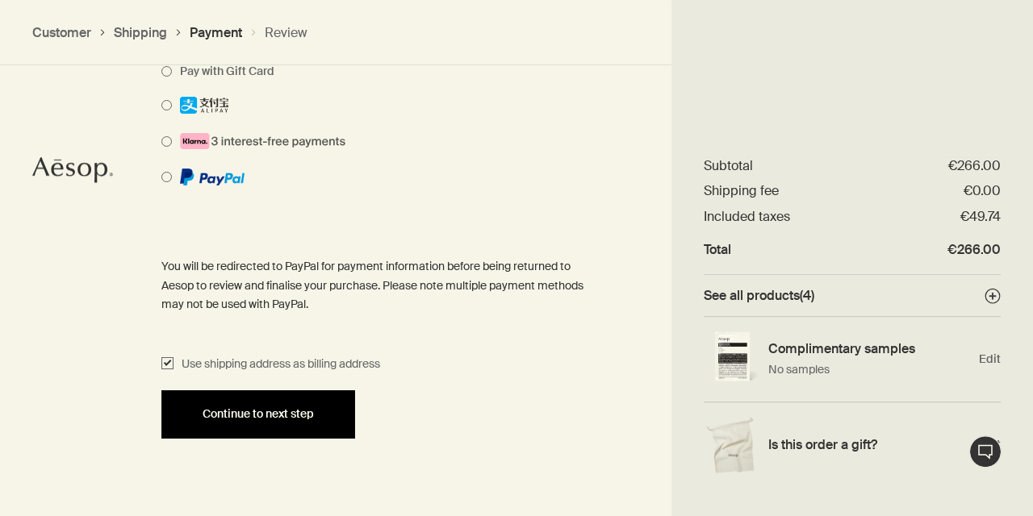
click at [257, 411] on span "Continue to next step" at bounding box center [258, 414] width 111 height 12
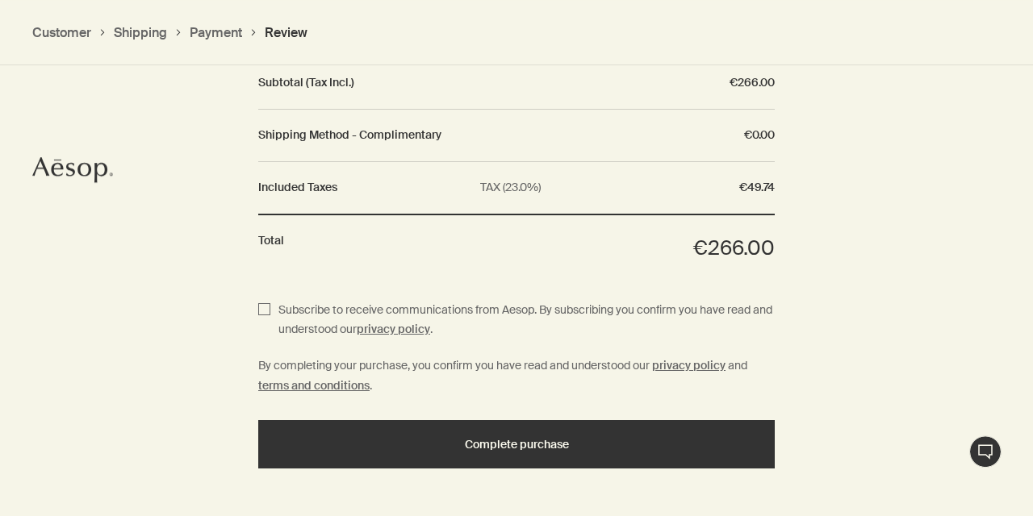
scroll to position [1743, 0]
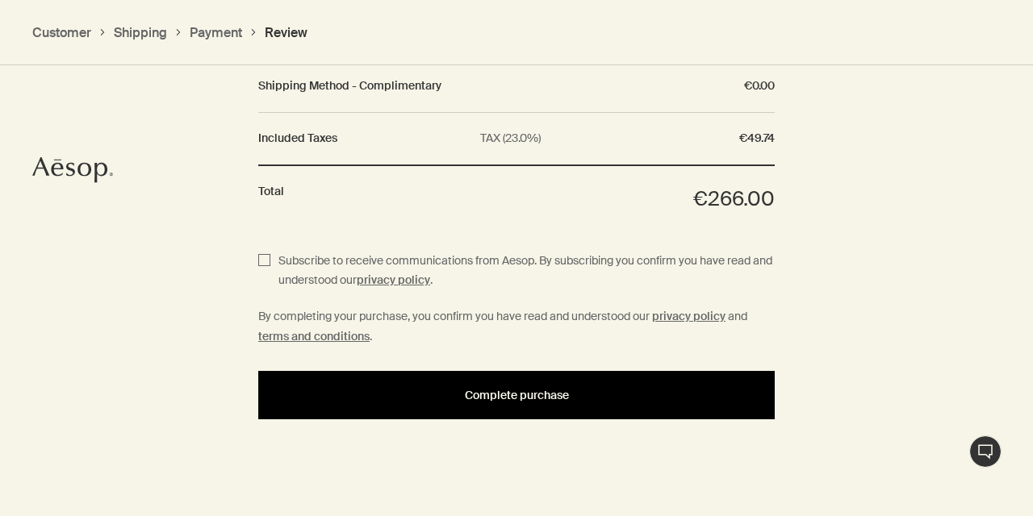
click at [527, 391] on span "Complete purchase" at bounding box center [517, 396] width 104 height 12
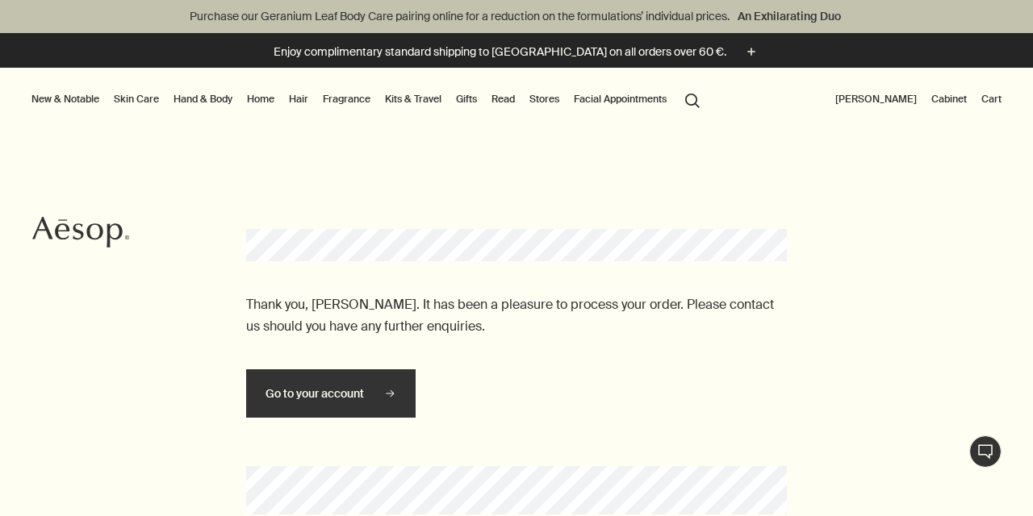
click at [883, 91] on button "[PERSON_NAME]" at bounding box center [876, 99] width 88 height 19
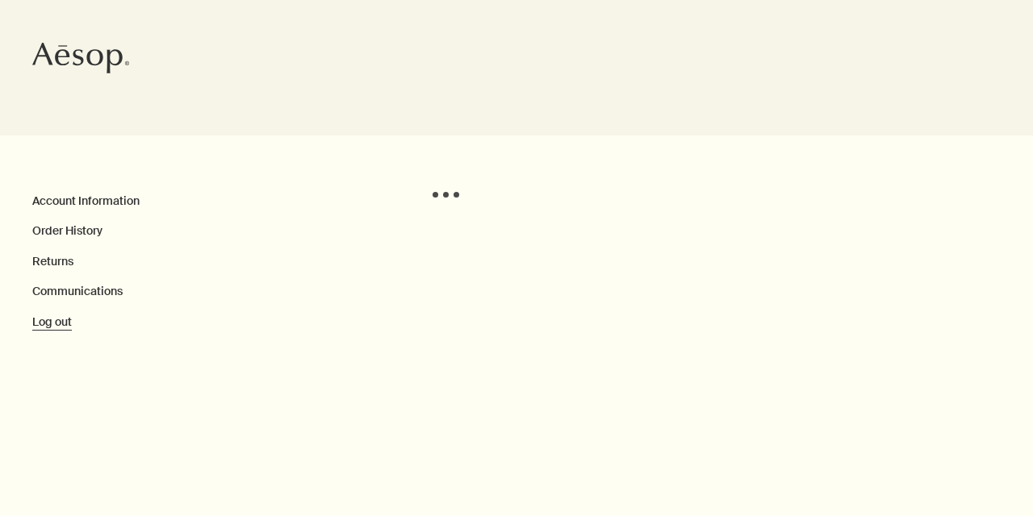
scroll to position [174, 0]
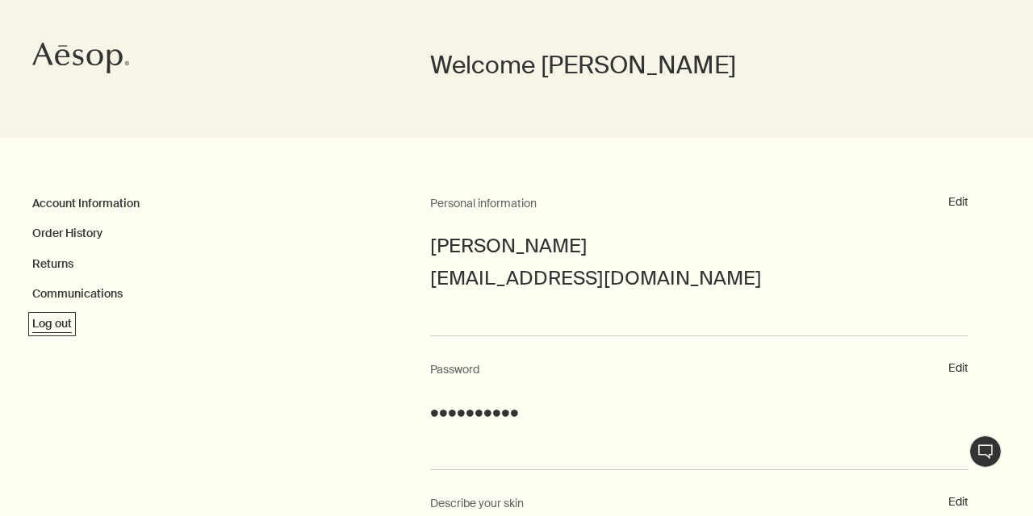
click at [62, 324] on button "Log out" at bounding box center [52, 324] width 40 height 16
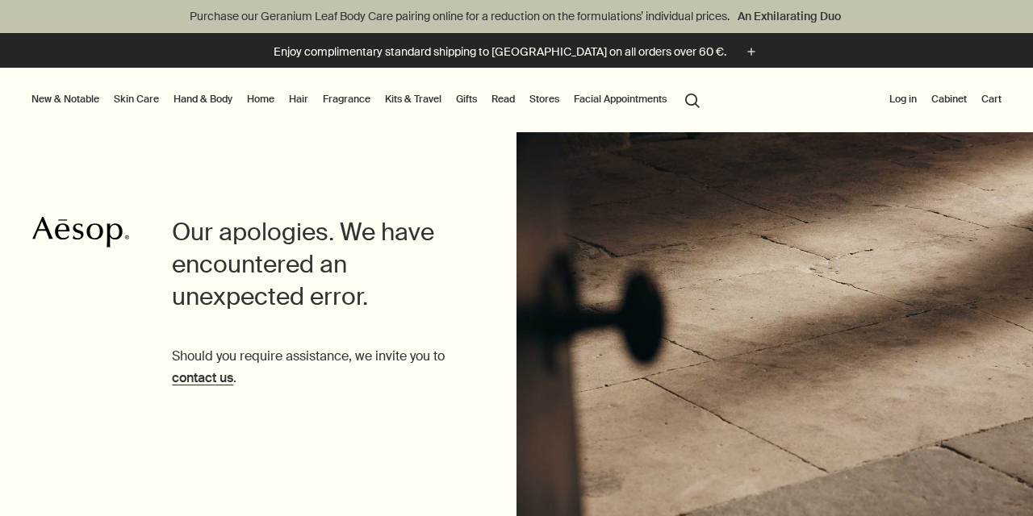
click at [900, 100] on button "Log in" at bounding box center [903, 99] width 34 height 19
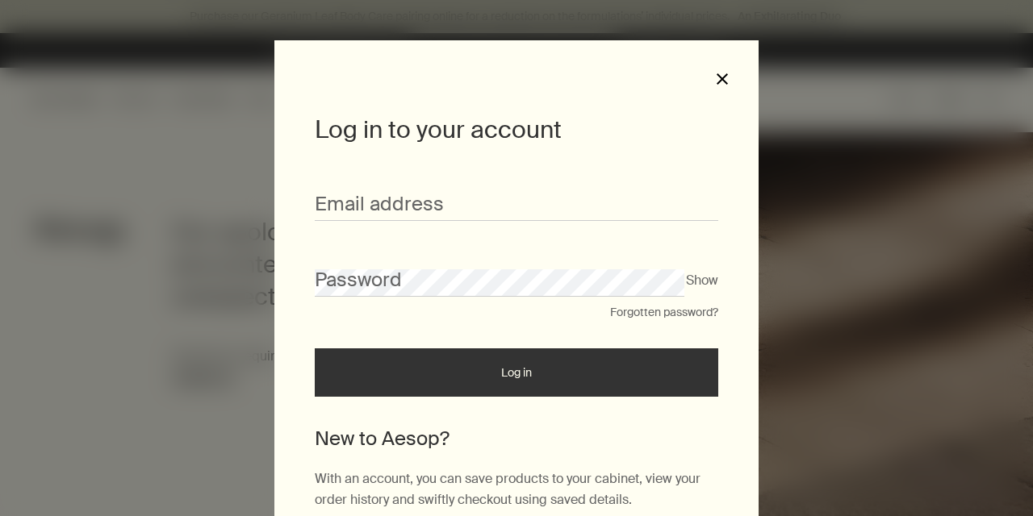
click at [726, 77] on button "close" at bounding box center [722, 79] width 15 height 15
